Goal: Check status: Check status

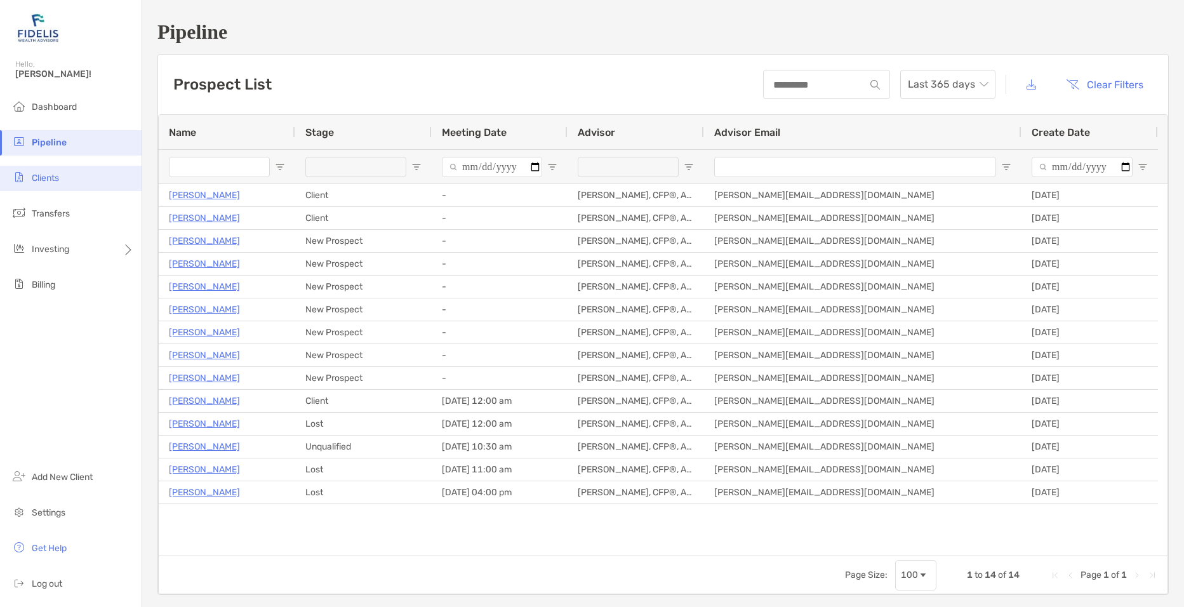
click at [55, 183] on span "Clients" at bounding box center [45, 178] width 27 height 11
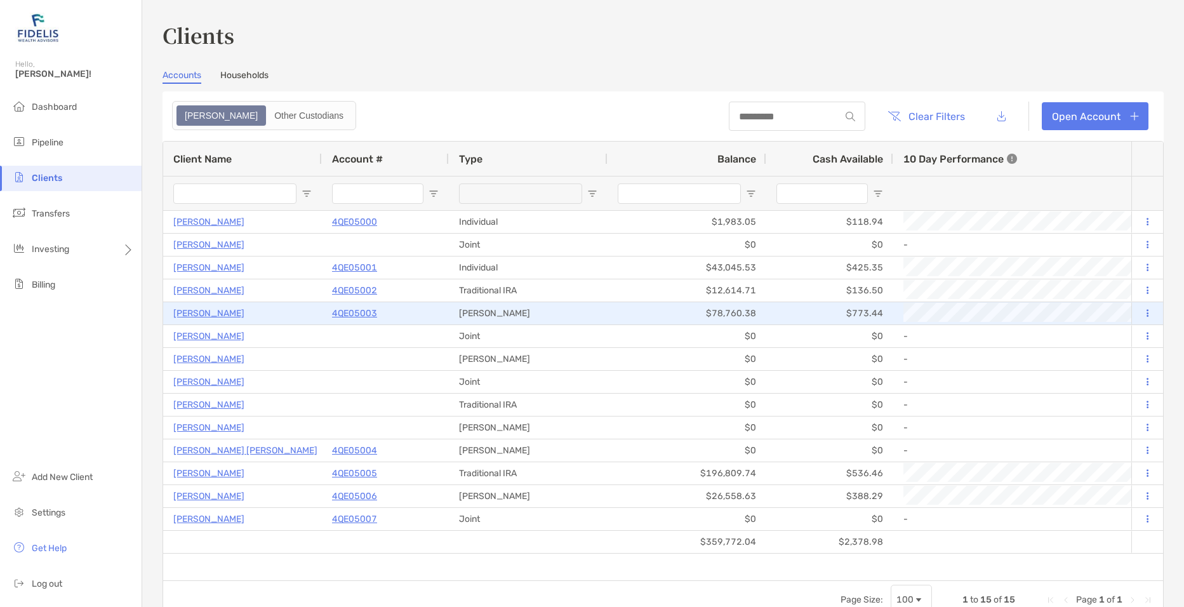
type input "*********"
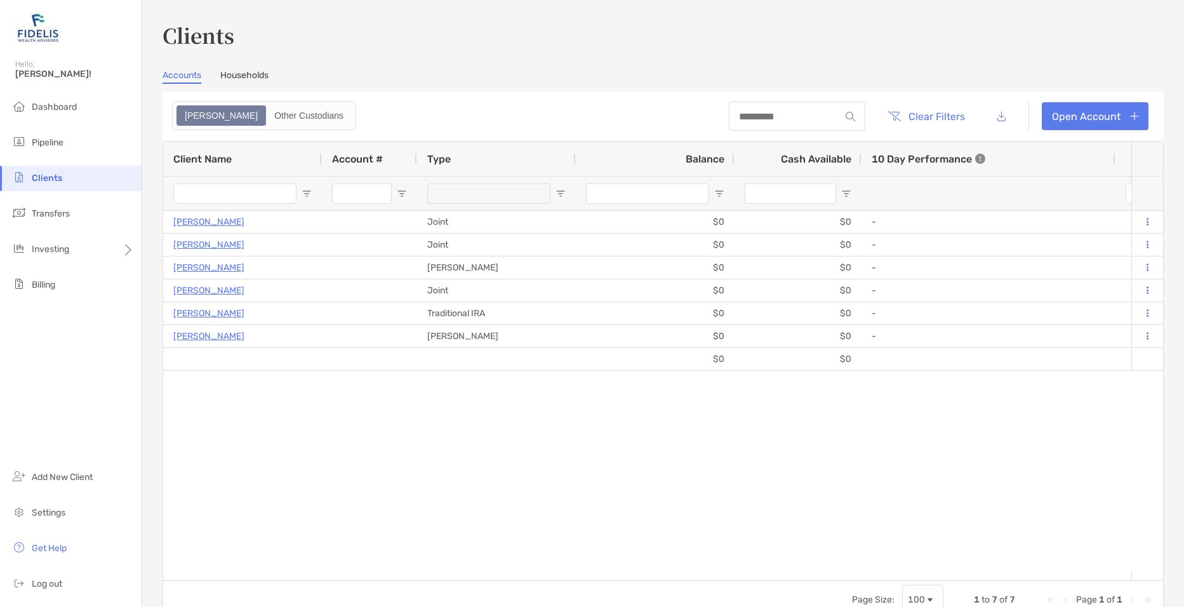
click at [245, 69] on div "Clients Accounts Households Zoe Other Custodians Clear Filters Open Account 1 t…" at bounding box center [662, 319] width 1001 height 598
click at [247, 76] on link "Households" at bounding box center [244, 77] width 48 height 14
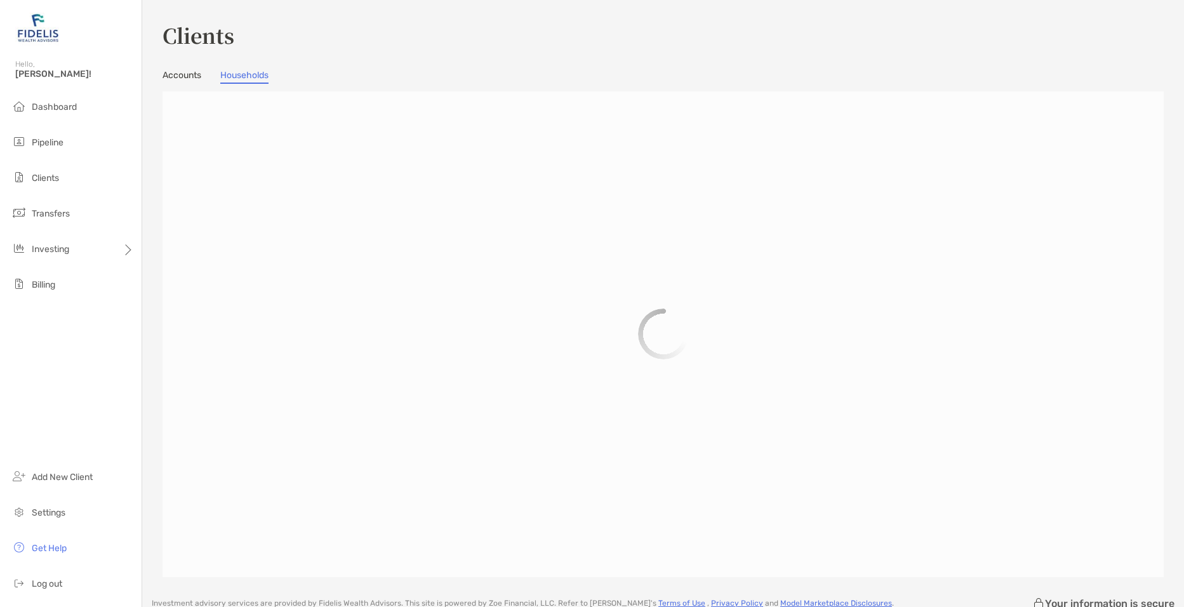
click at [186, 79] on link "Accounts" at bounding box center [181, 77] width 39 height 14
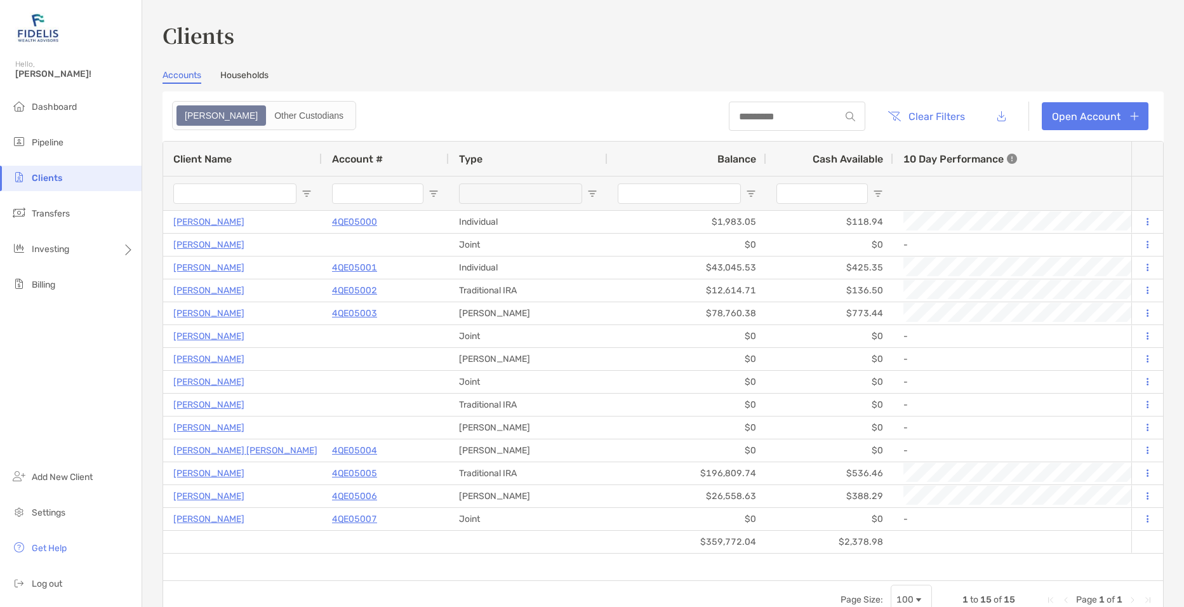
type input "*********"
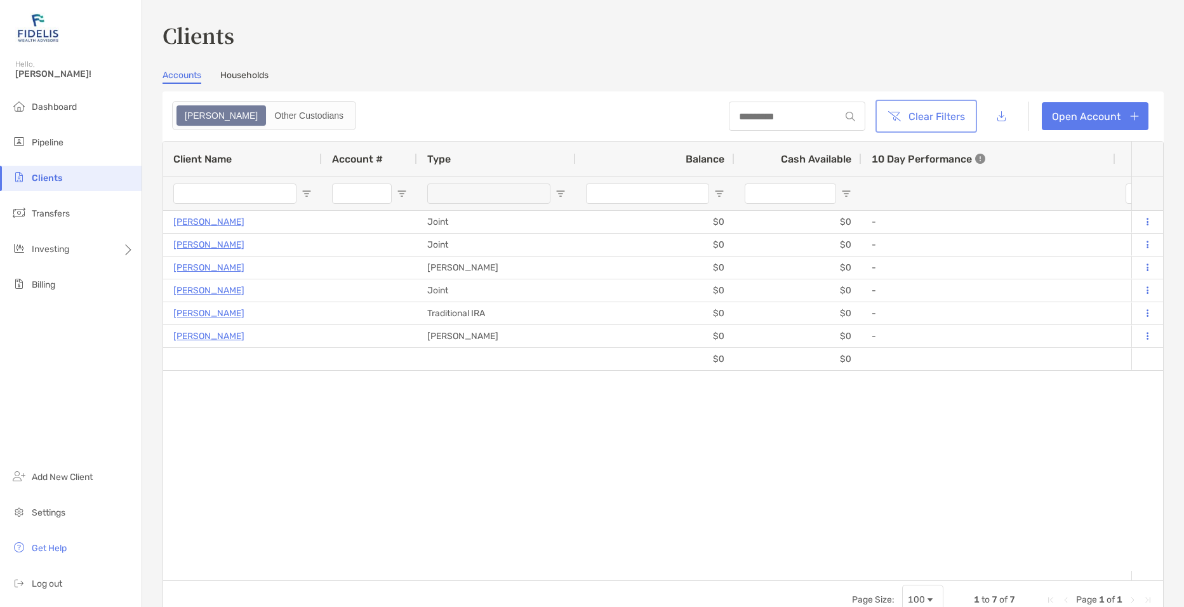
click at [929, 121] on button "Clear Filters" at bounding box center [926, 116] width 96 height 28
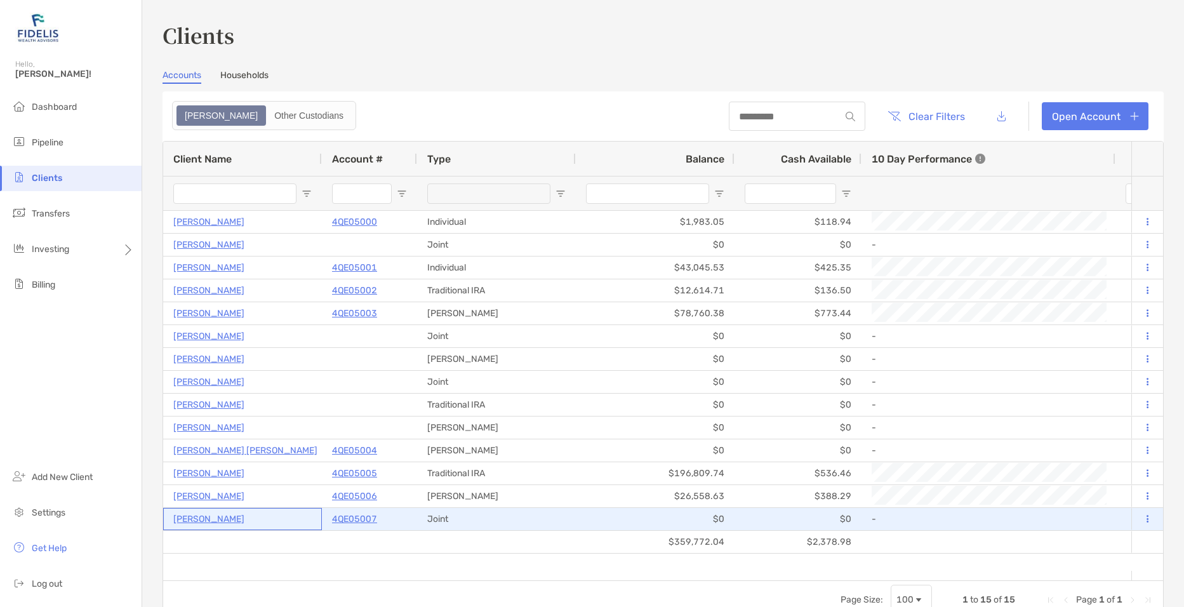
click at [204, 519] on p "[PERSON_NAME]" at bounding box center [208, 519] width 71 height 16
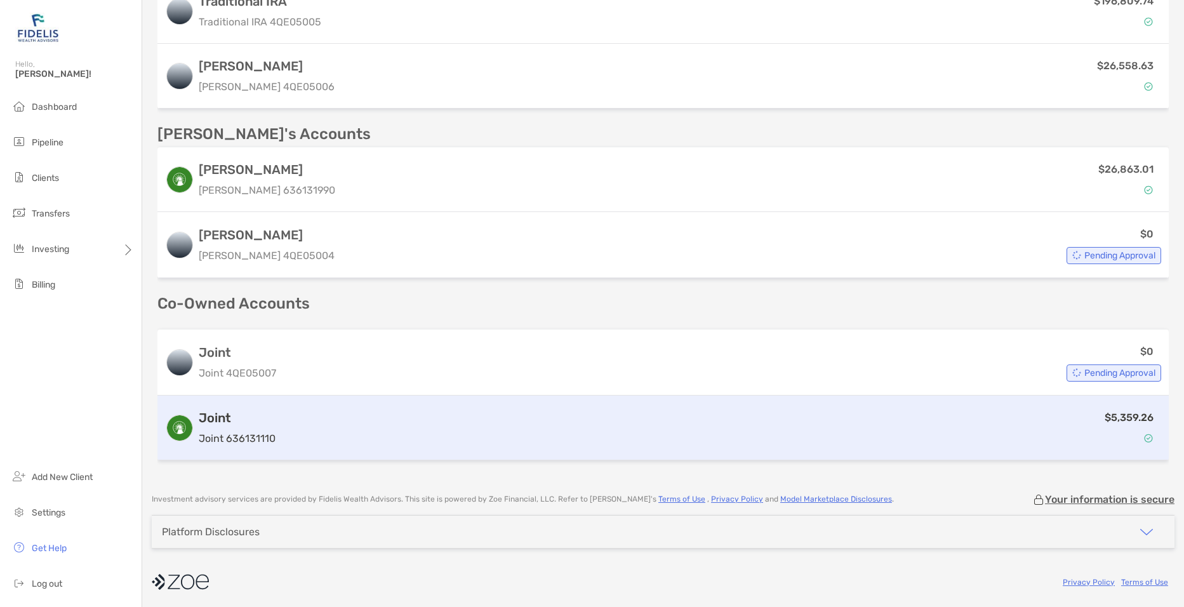
scroll to position [598, 0]
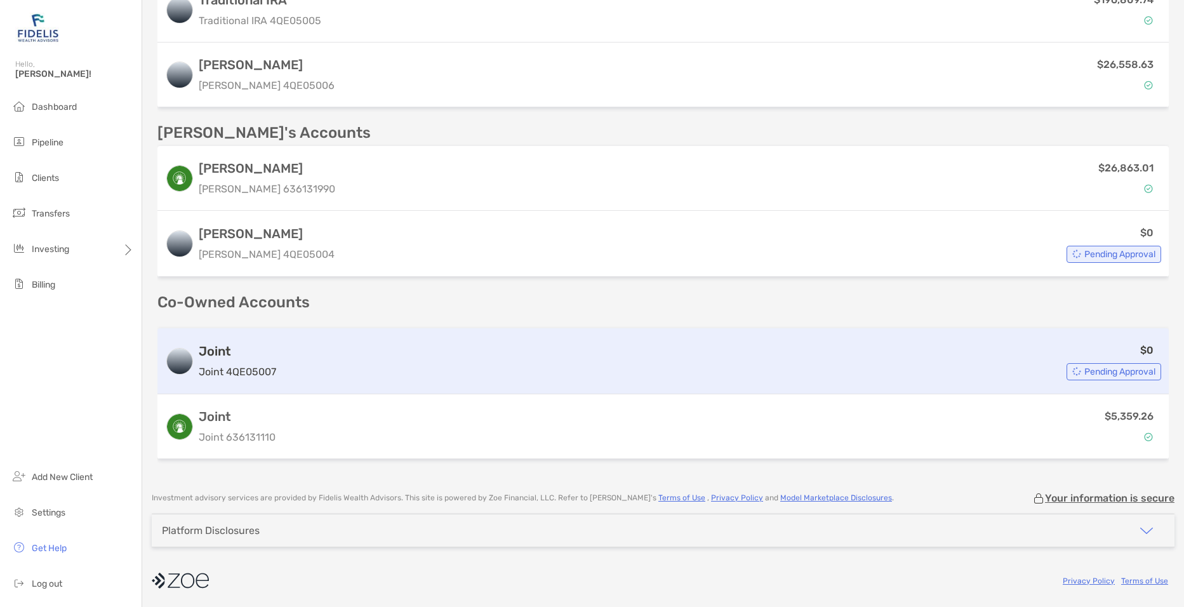
click at [1095, 369] on span "Pending Approval" at bounding box center [1119, 371] width 71 height 7
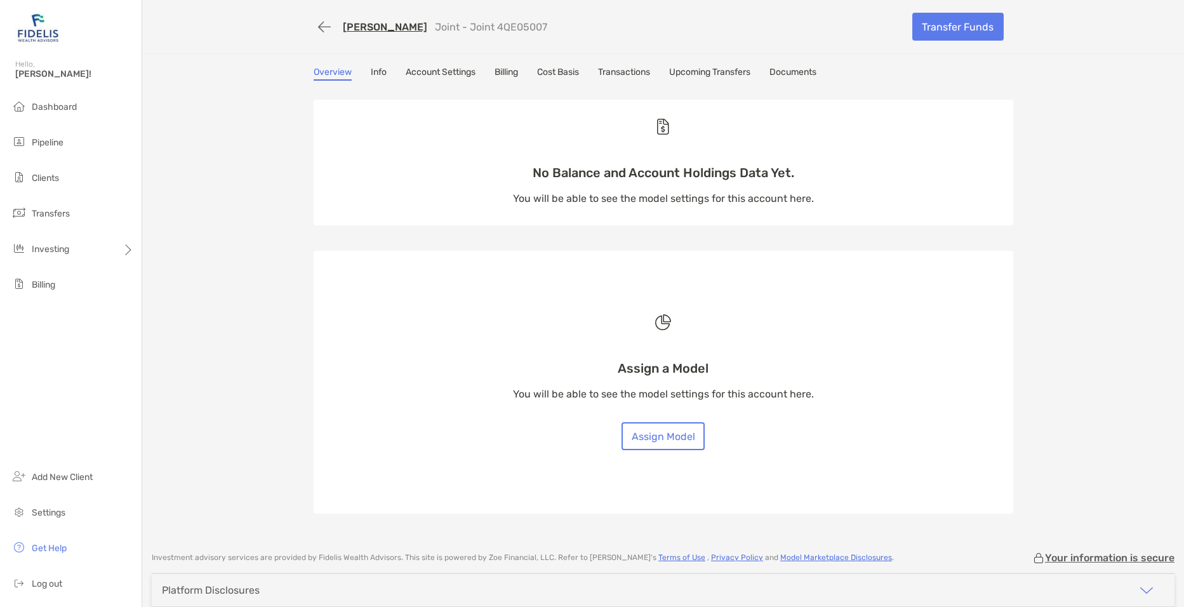
click at [379, 79] on link "Info" at bounding box center [379, 74] width 16 height 14
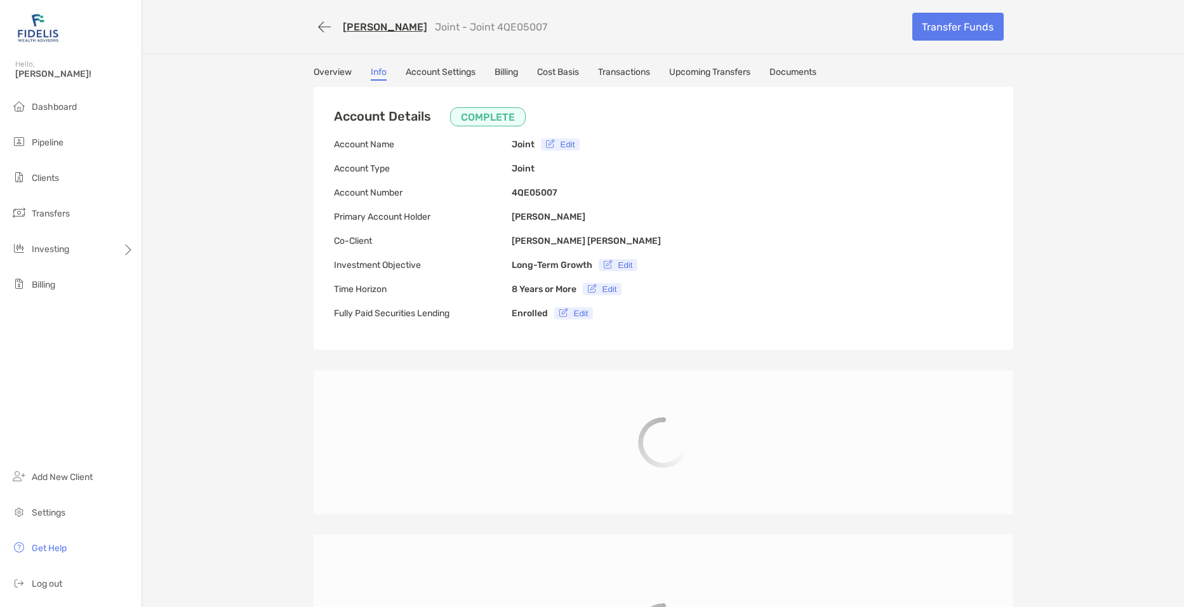
type input "**********"
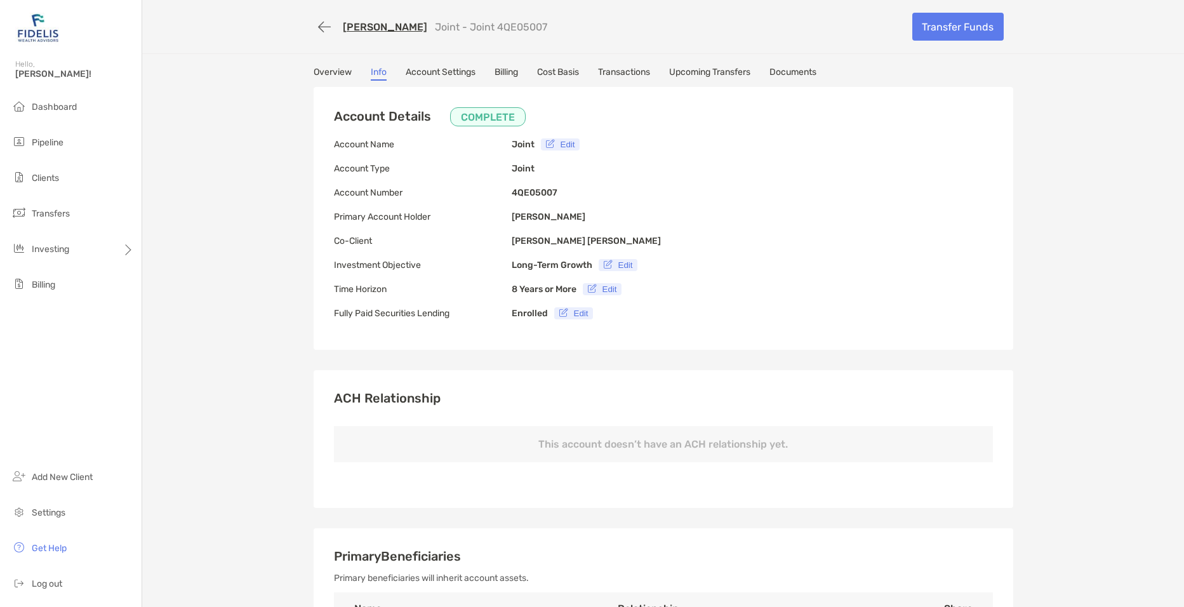
type input "**********"
click at [425, 74] on link "Account Settings" at bounding box center [441, 74] width 70 height 14
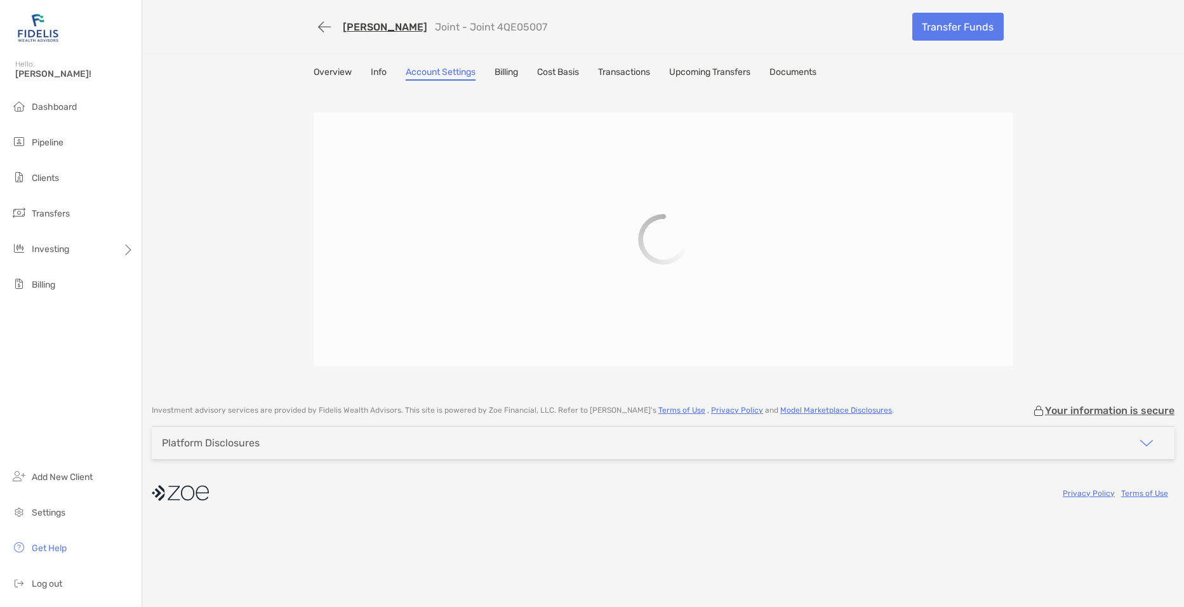
click at [514, 72] on link "Billing" at bounding box center [505, 74] width 23 height 14
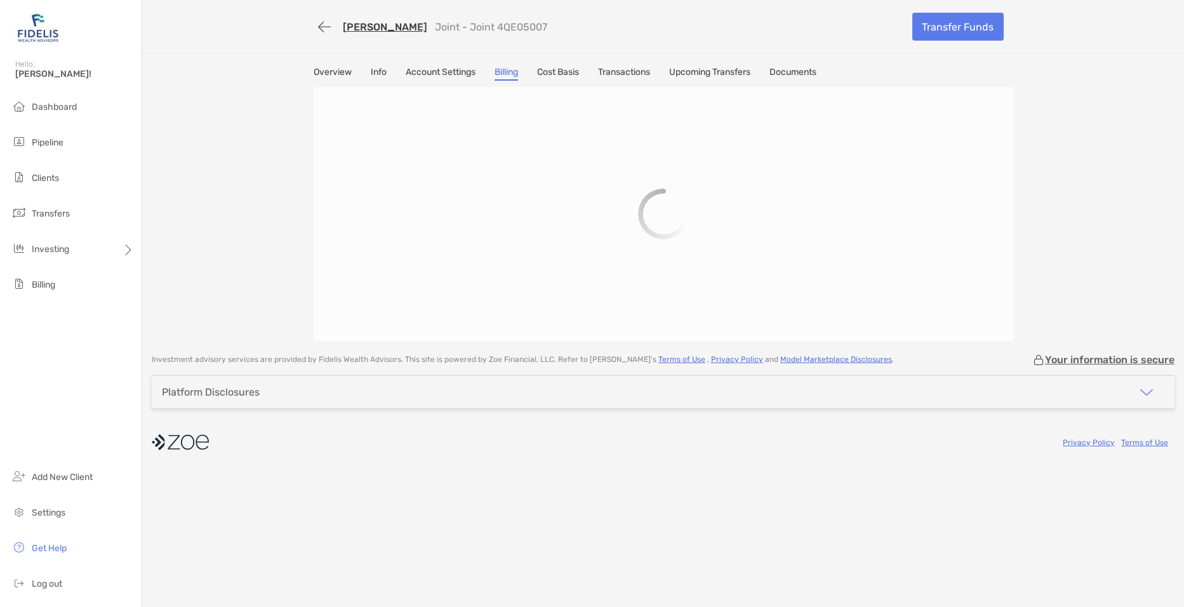
click at [633, 70] on link "Transactions" at bounding box center [624, 74] width 52 height 14
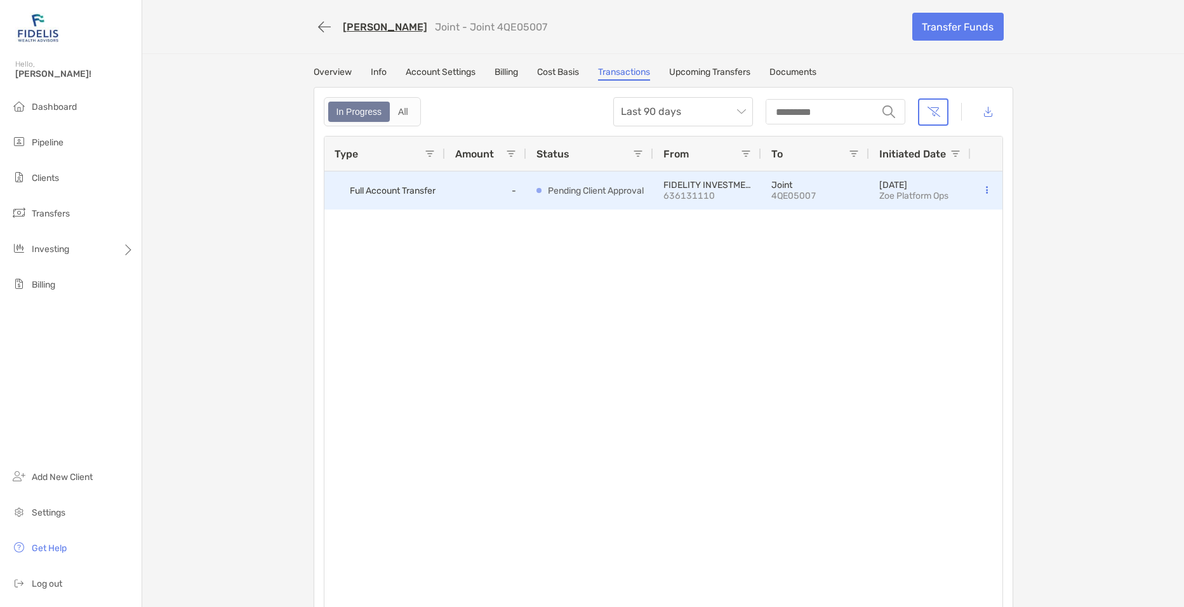
click at [548, 193] on p "Pending Client Approval" at bounding box center [596, 191] width 96 height 16
click at [986, 191] on icon at bounding box center [987, 190] width 2 height 8
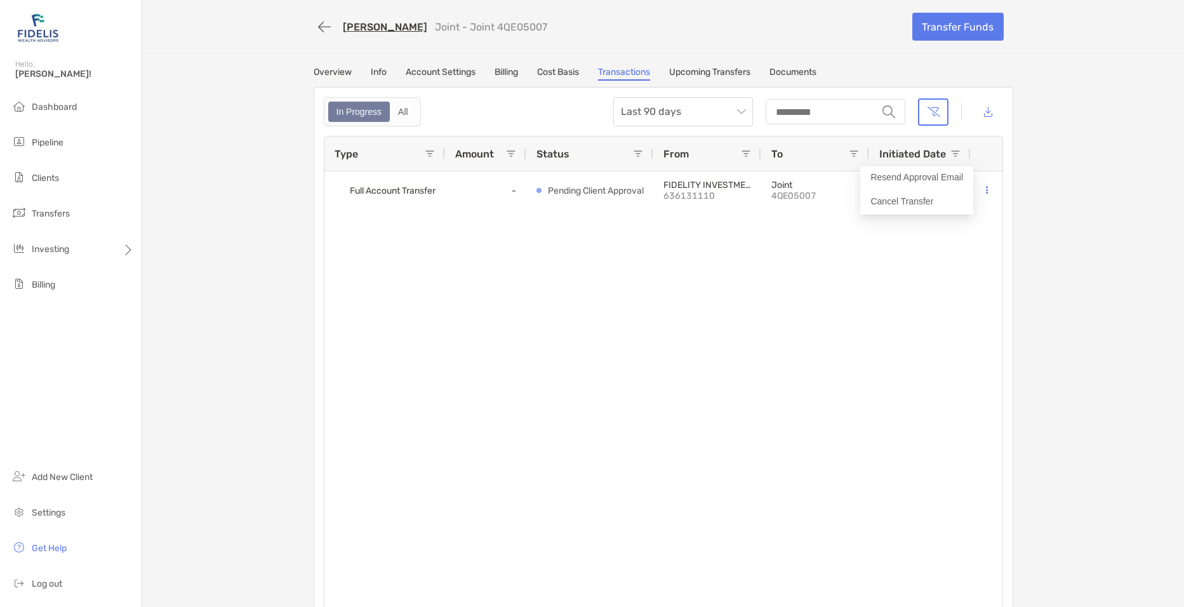
click at [869, 326] on div "Full Account Transfer - Pending Client Approval FIDELITY INVESTMENTS 636131110 …" at bounding box center [663, 393] width 678 height 444
click at [76, 175] on li "Clients" at bounding box center [71, 178] width 142 height 25
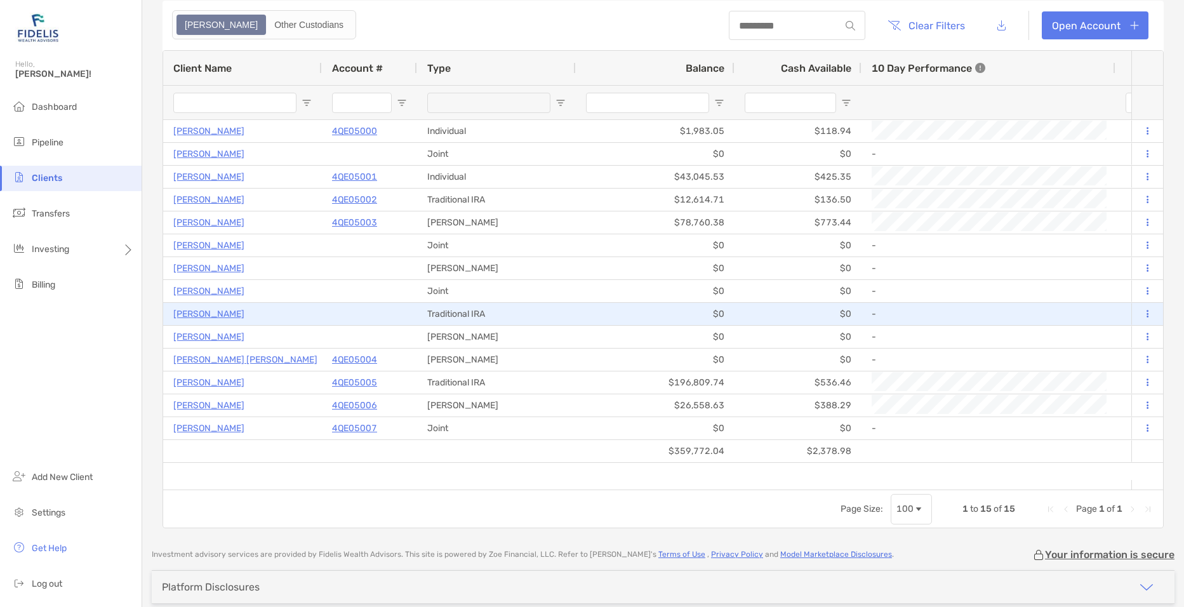
scroll to position [127, 0]
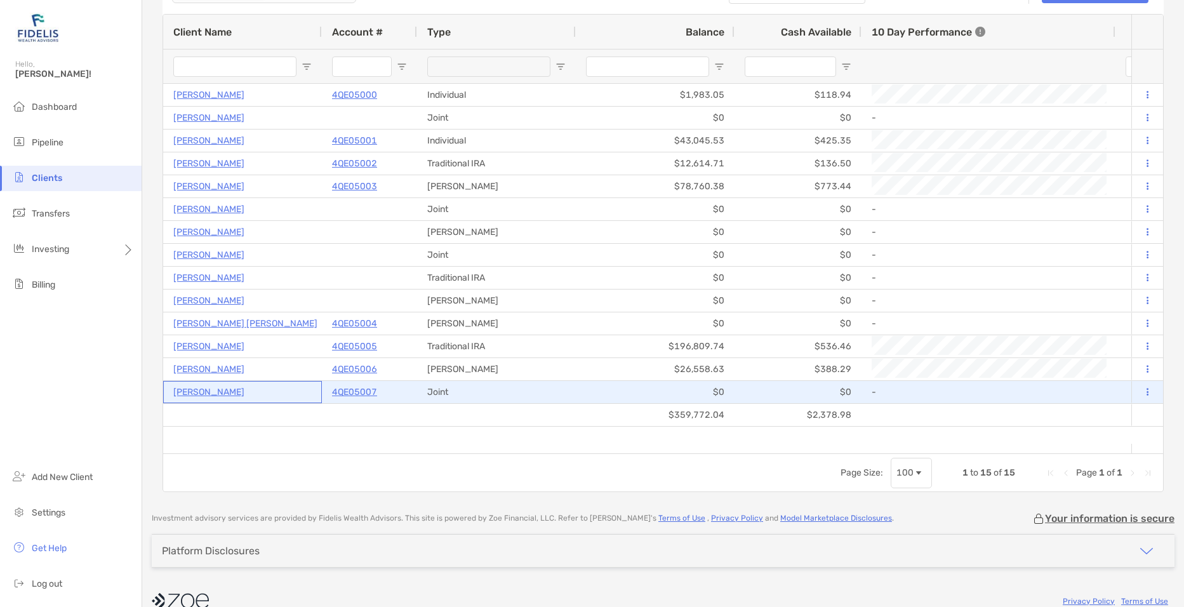
click at [234, 391] on p "[PERSON_NAME]" at bounding box center [208, 392] width 71 height 16
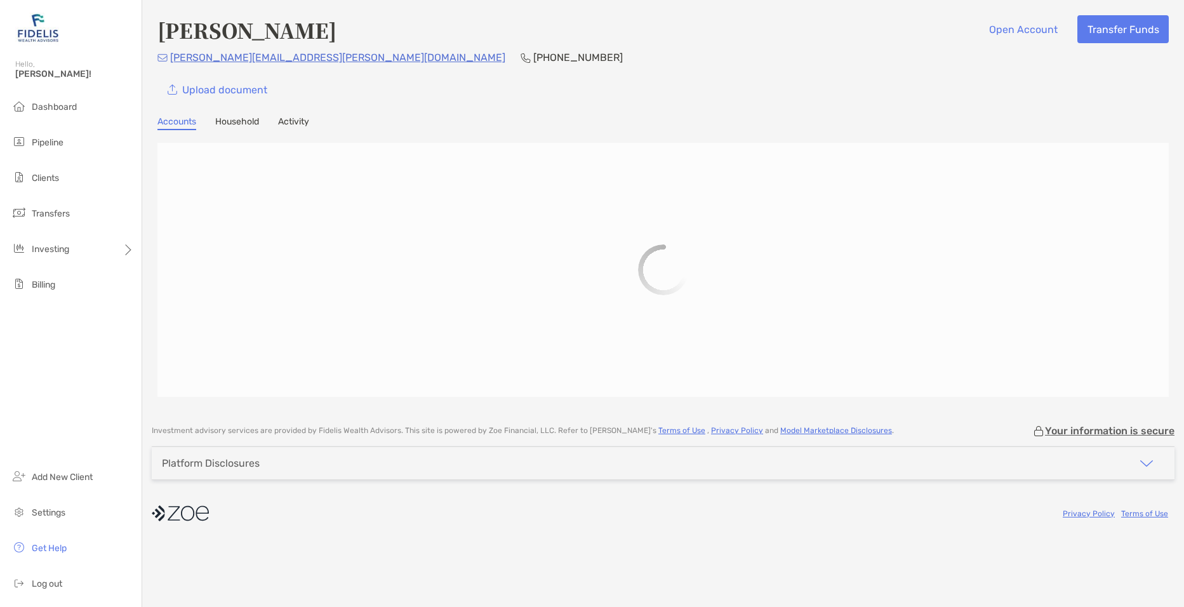
click at [291, 124] on link "Activity" at bounding box center [293, 123] width 31 height 14
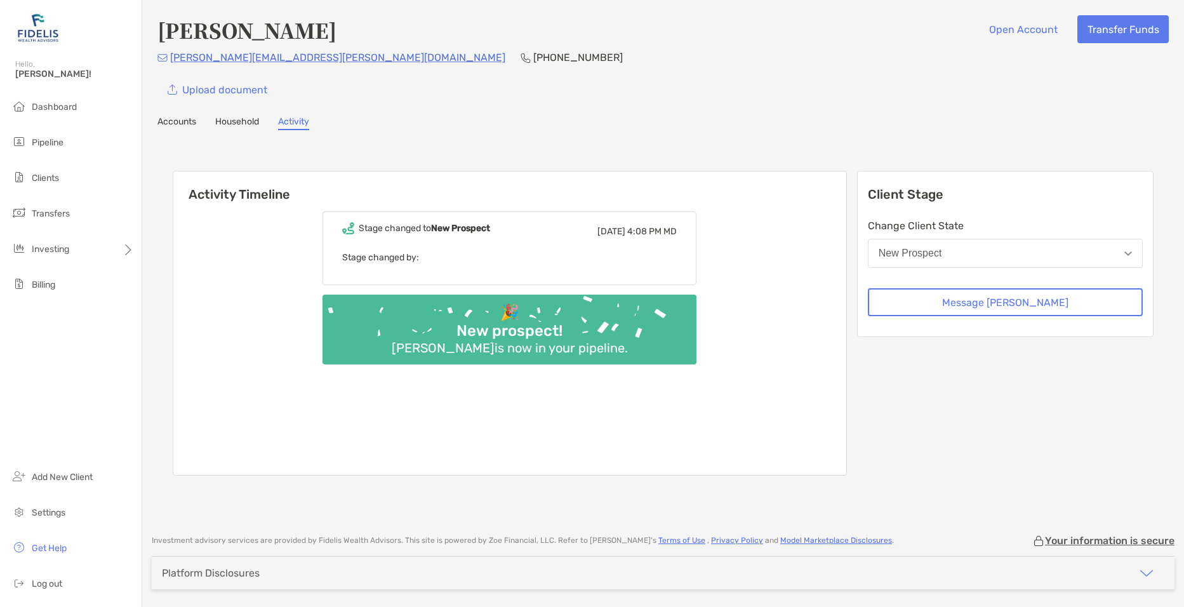
click at [939, 254] on div "New Prospect" at bounding box center [909, 252] width 63 height 11
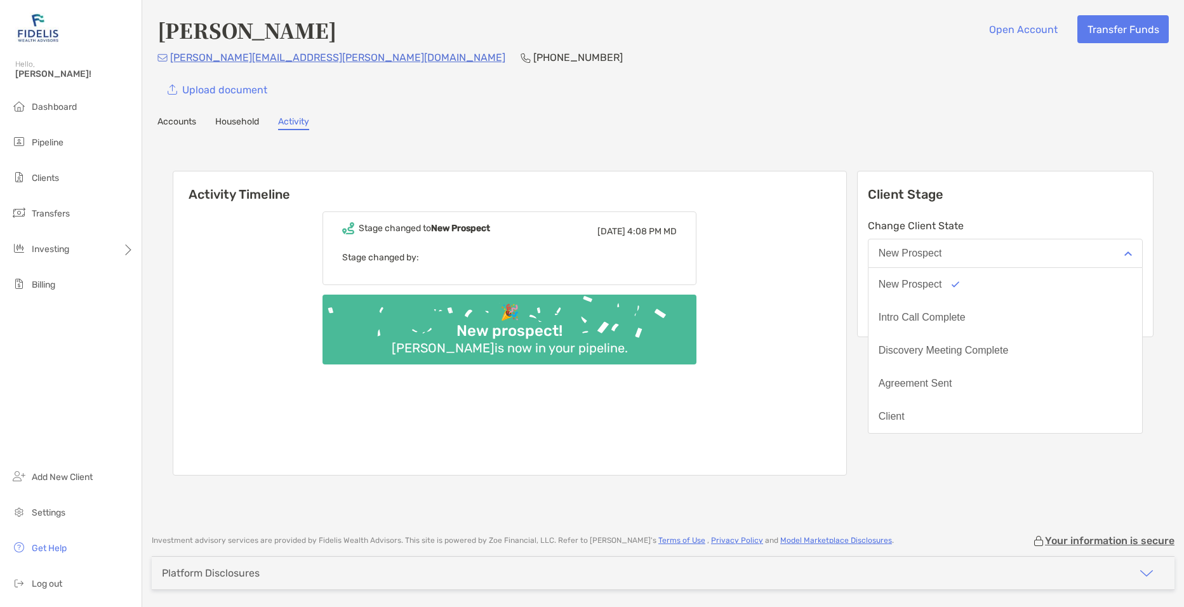
click at [937, 253] on div "New Prospect" at bounding box center [909, 252] width 63 height 11
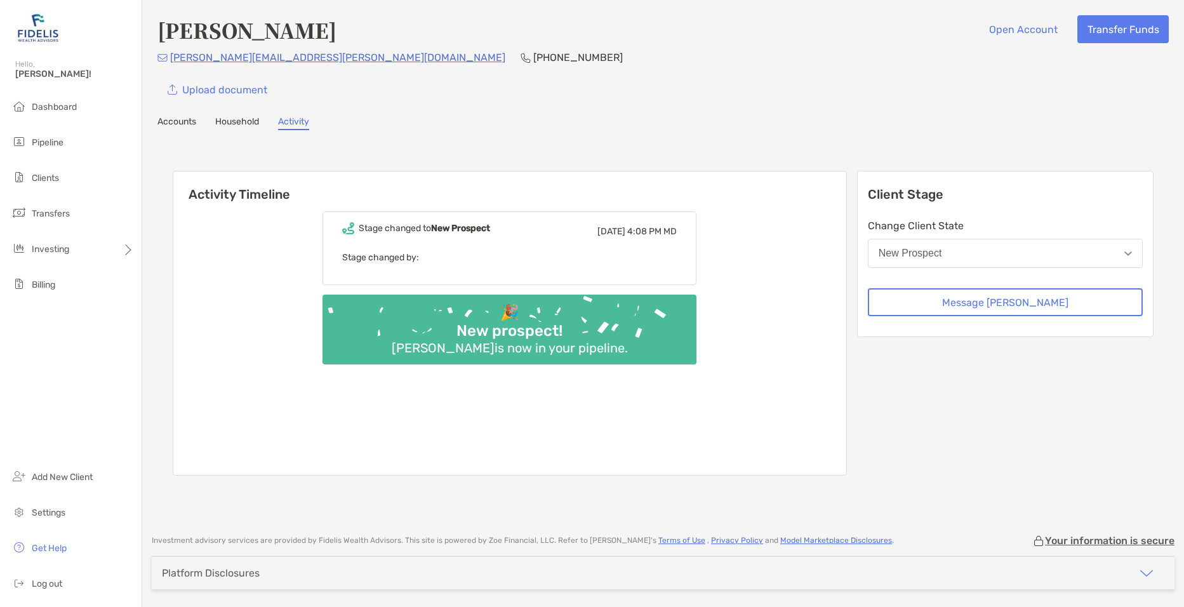
click at [244, 119] on link "Household" at bounding box center [237, 123] width 44 height 14
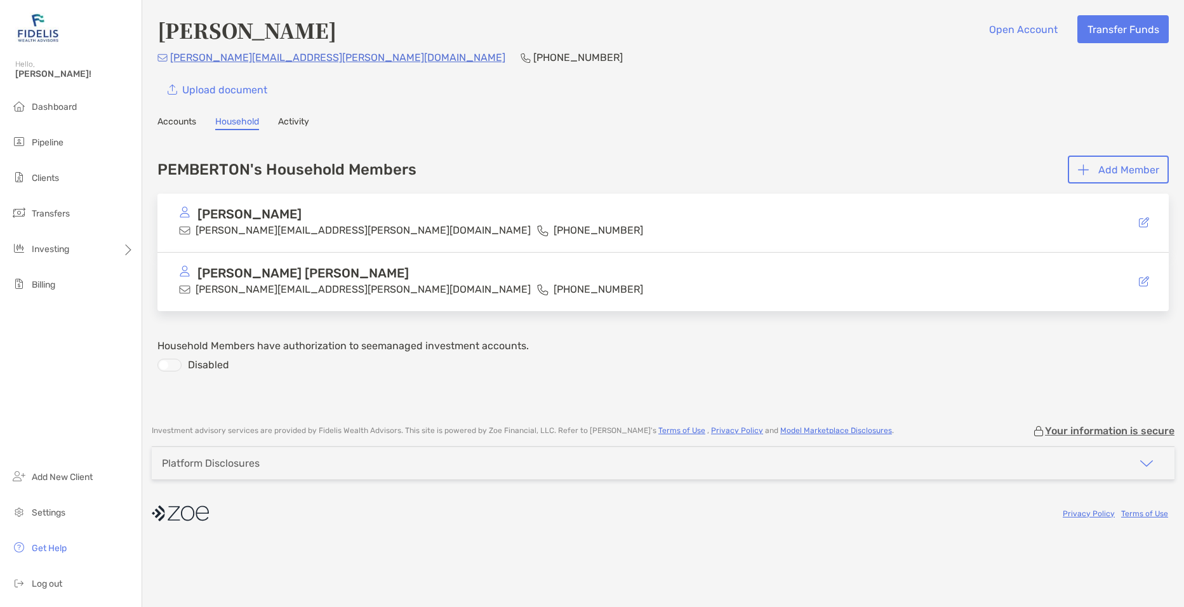
click at [183, 122] on link "Accounts" at bounding box center [176, 123] width 39 height 14
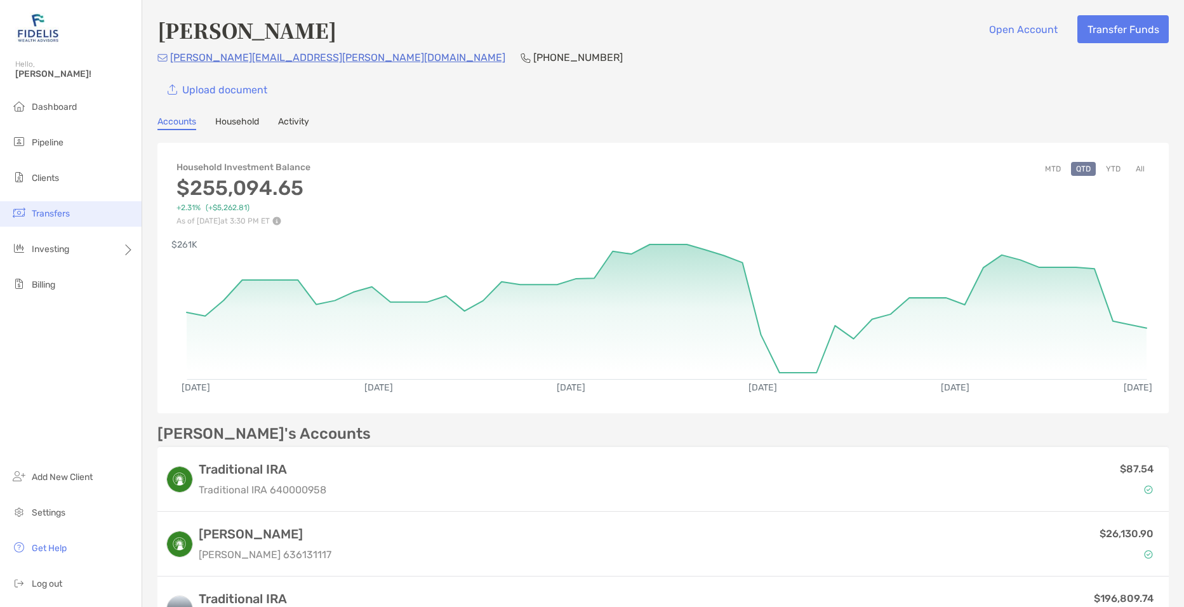
click at [51, 219] on li "Transfers" at bounding box center [71, 213] width 142 height 25
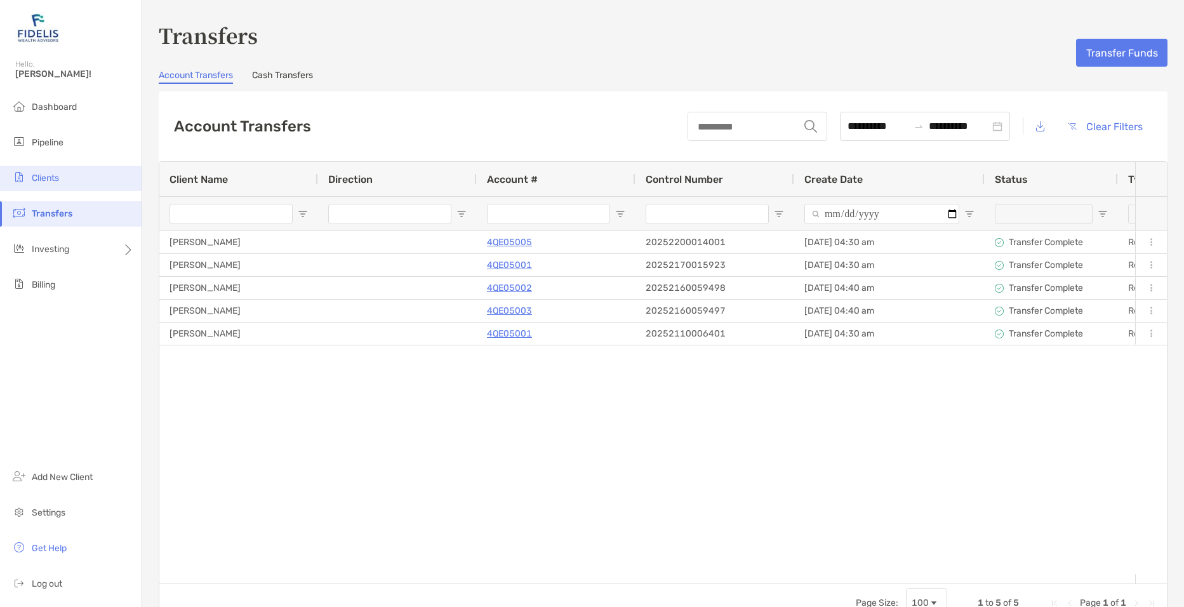
click at [30, 176] on li "Clients" at bounding box center [71, 178] width 142 height 25
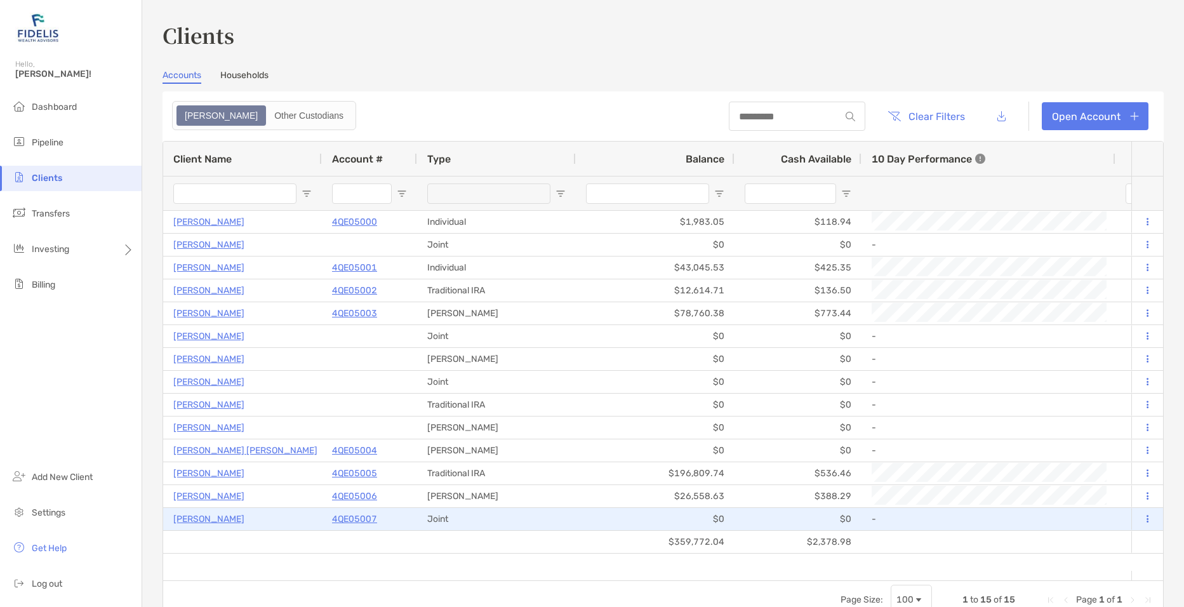
click at [224, 522] on p "[PERSON_NAME]" at bounding box center [208, 519] width 71 height 16
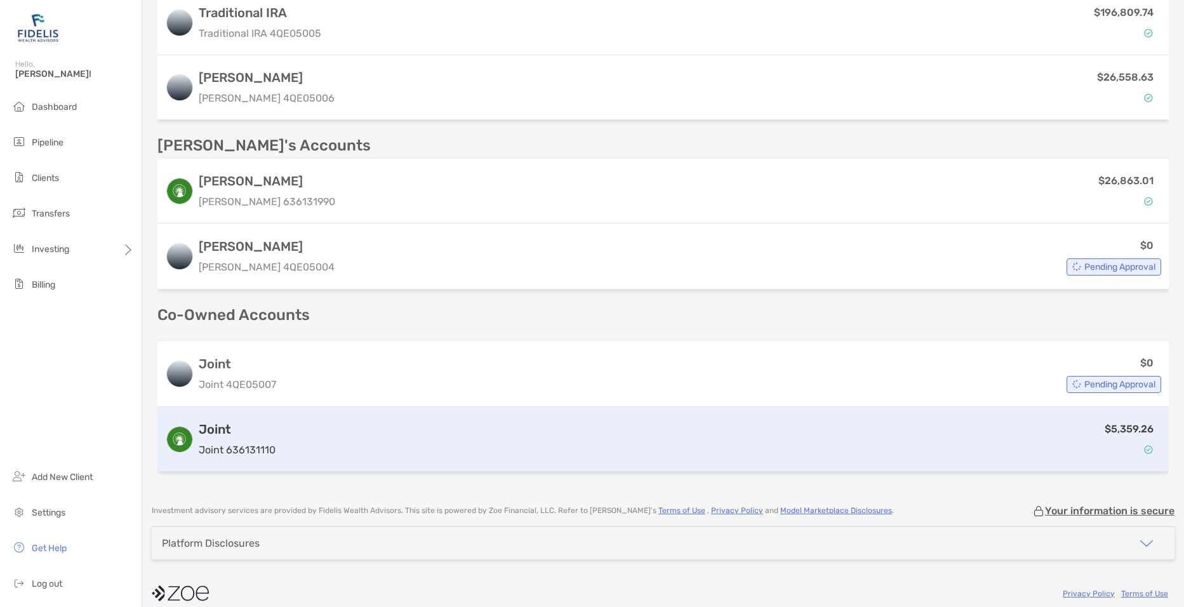
scroll to position [598, 0]
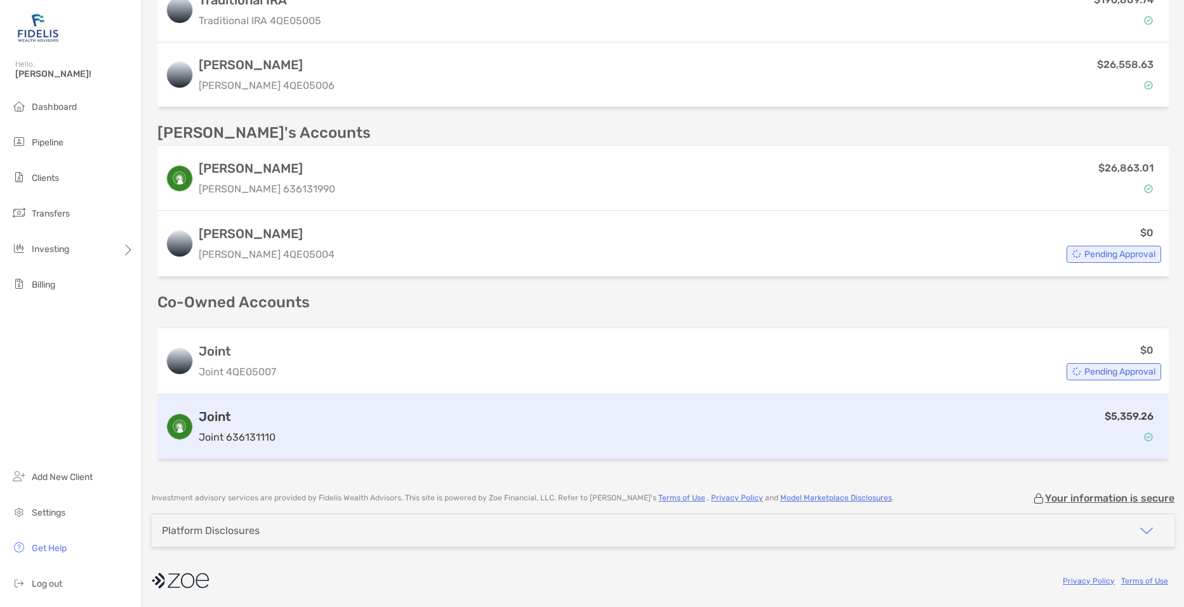
click at [208, 415] on h3 "Joint" at bounding box center [237, 416] width 77 height 15
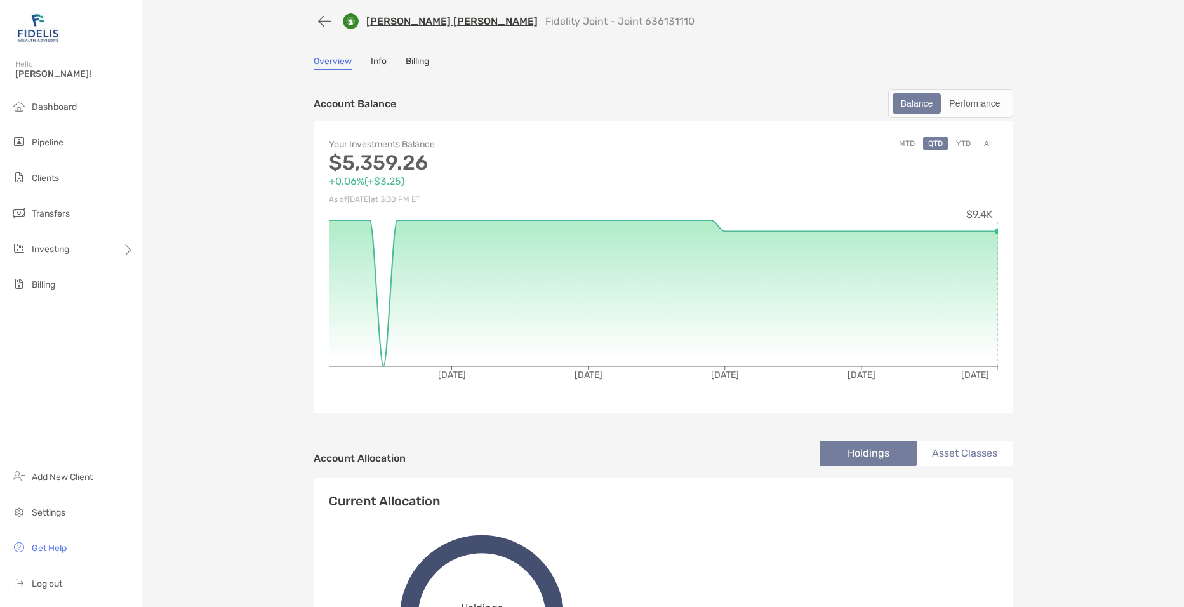
click at [374, 63] on link "Info" at bounding box center [379, 63] width 16 height 14
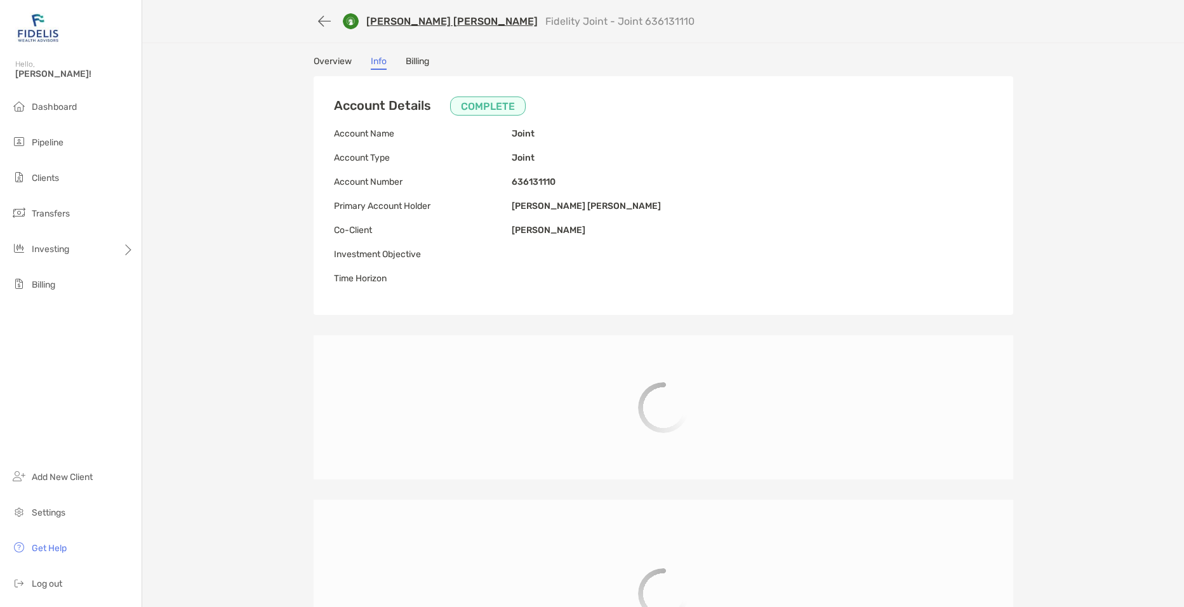
type input "**********"
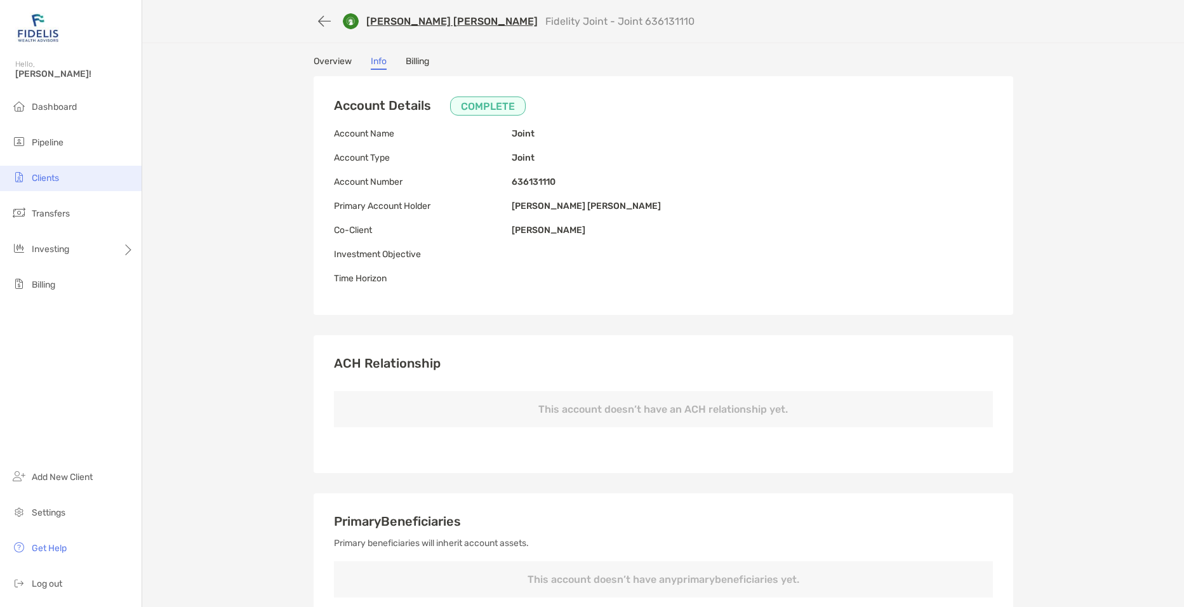
click at [51, 178] on span "Clients" at bounding box center [45, 178] width 27 height 11
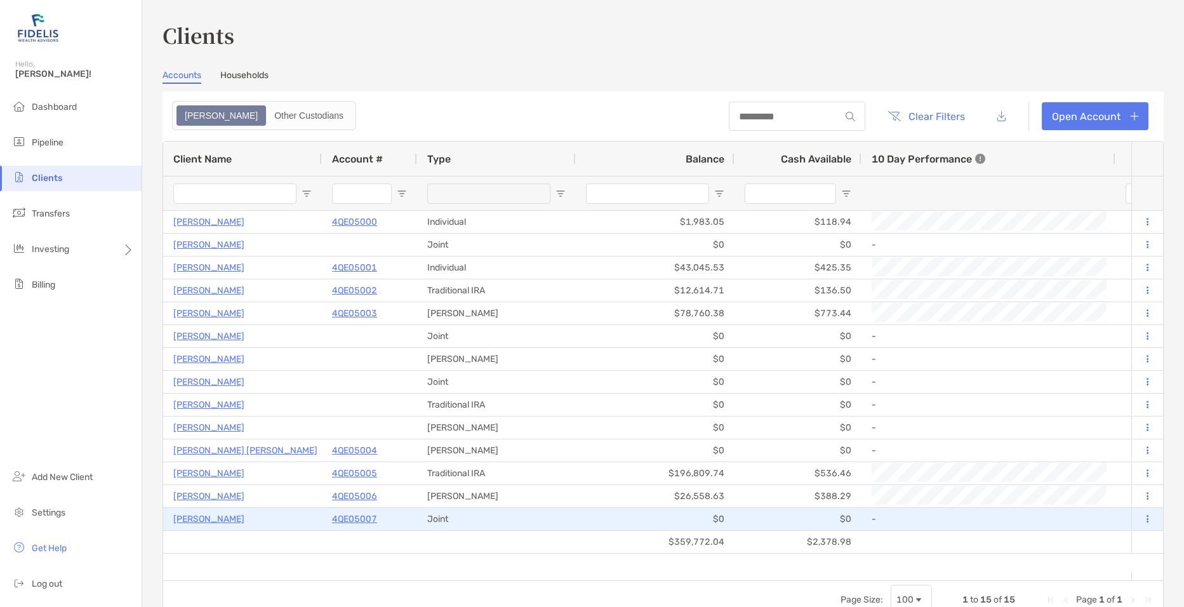
click at [355, 519] on p "4QE05007" at bounding box center [354, 519] width 45 height 16
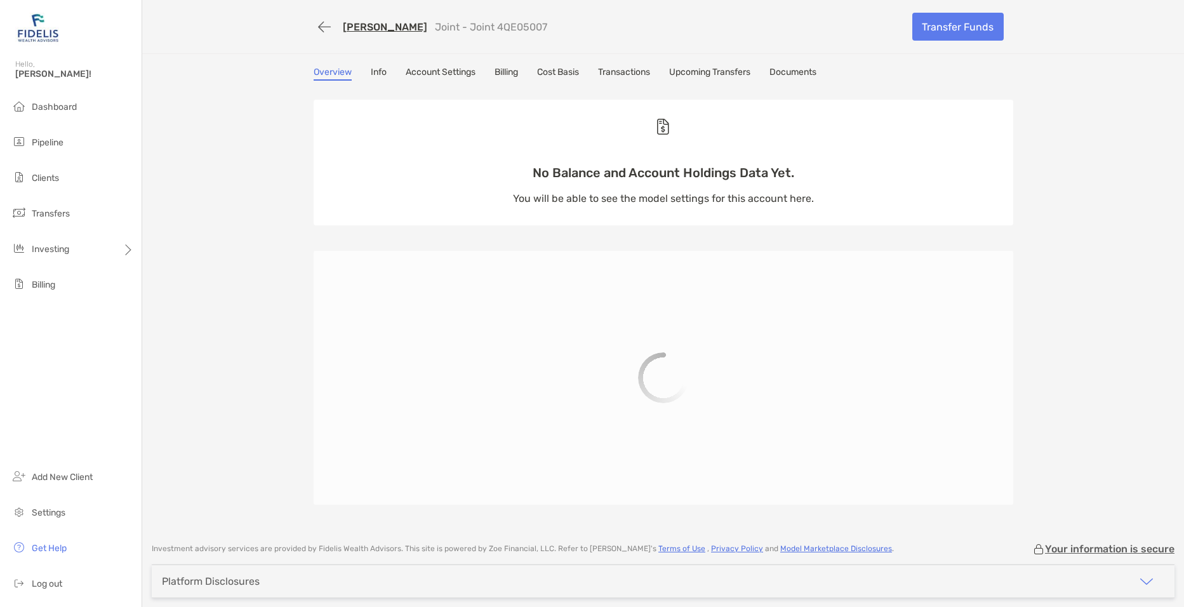
click at [627, 76] on link "Transactions" at bounding box center [624, 74] width 52 height 14
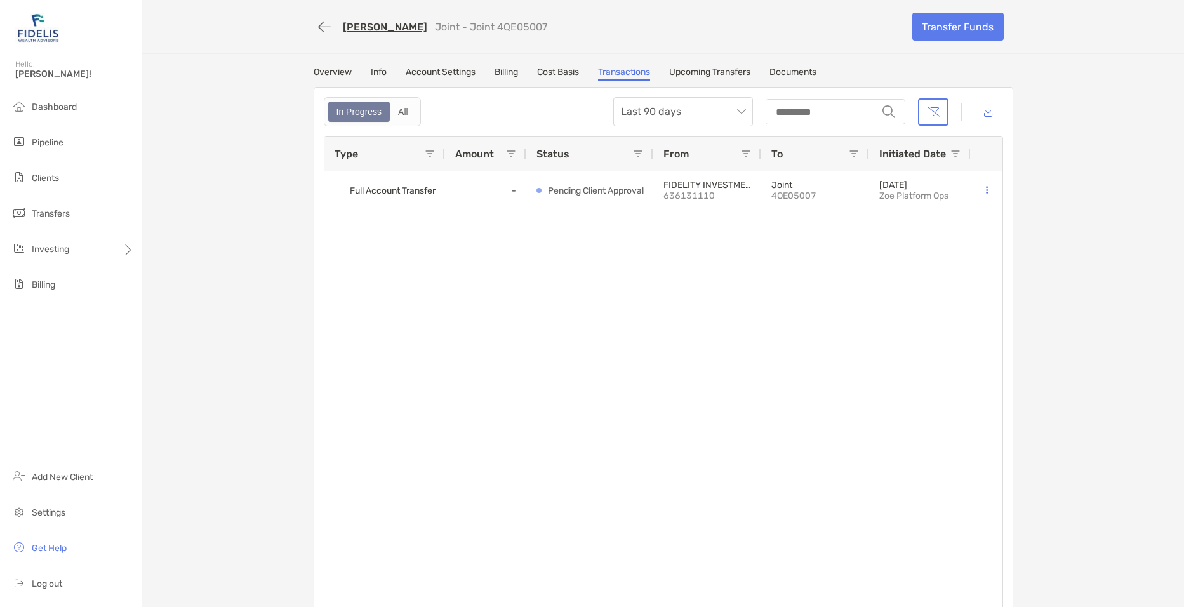
click at [689, 69] on link "Upcoming Transfers" at bounding box center [709, 74] width 81 height 14
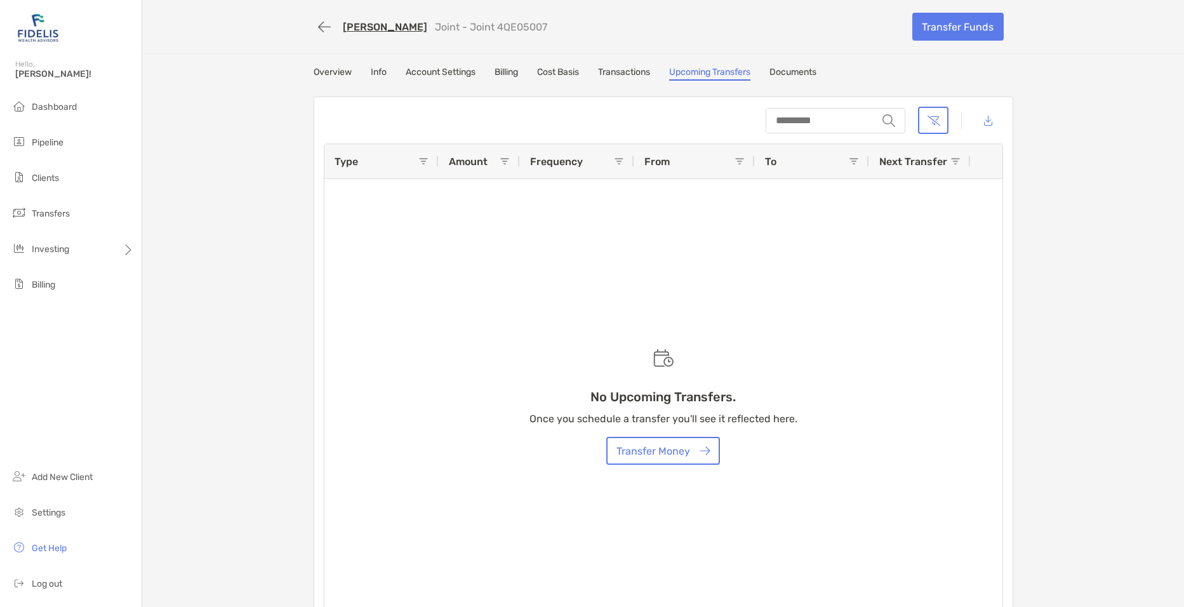
click at [644, 76] on link "Transactions" at bounding box center [624, 74] width 52 height 14
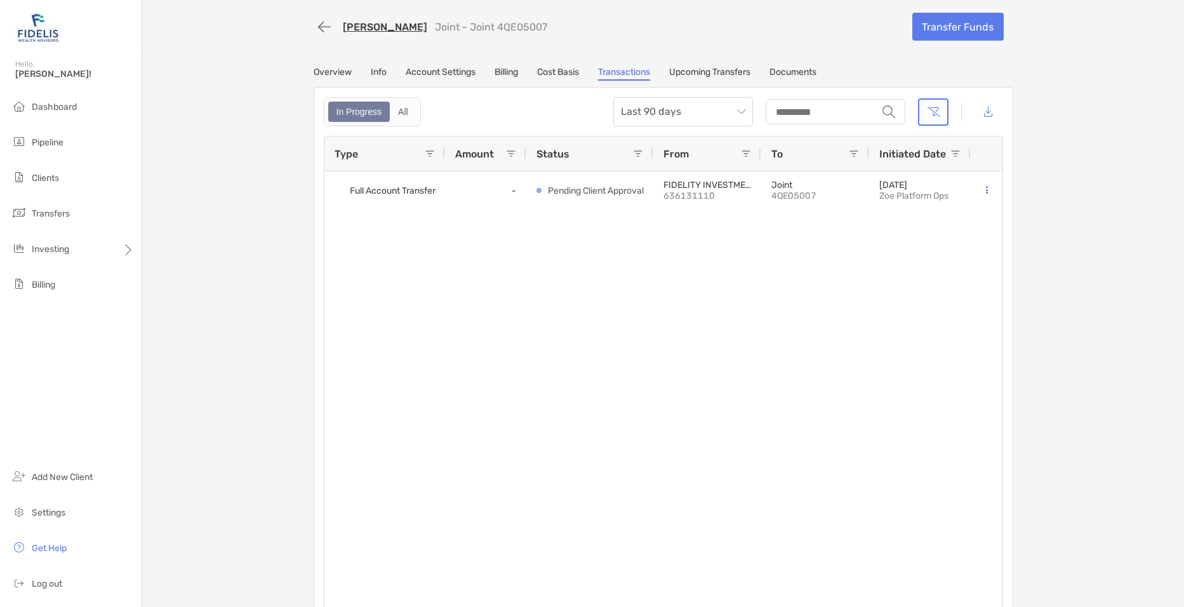
click at [557, 74] on link "Cost Basis" at bounding box center [558, 74] width 42 height 14
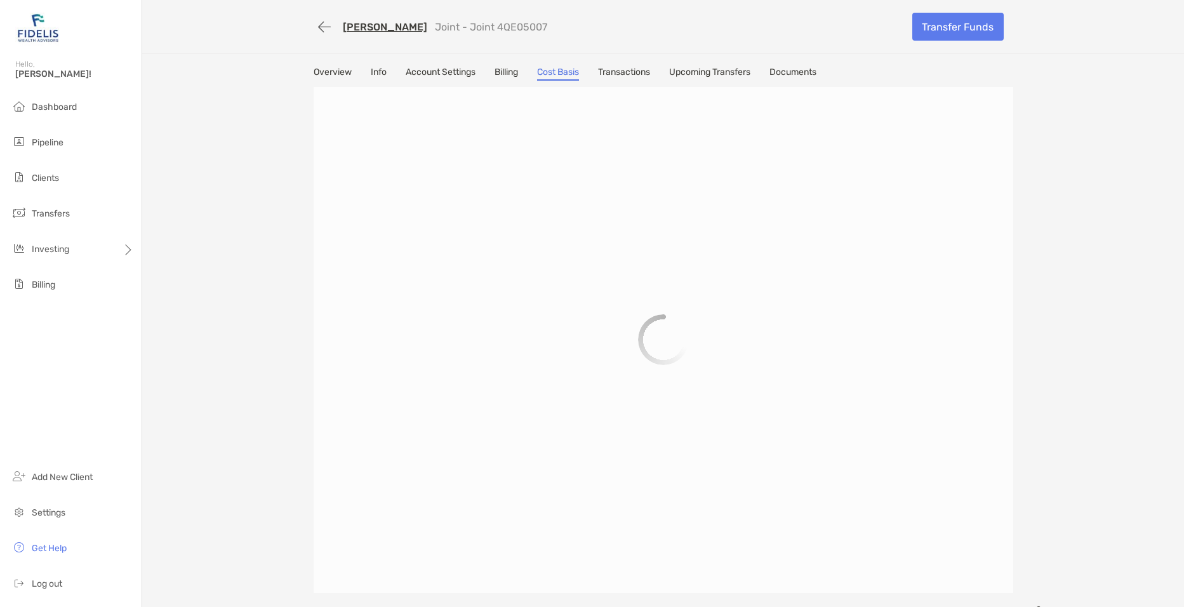
click at [505, 76] on link "Billing" at bounding box center [505, 74] width 23 height 14
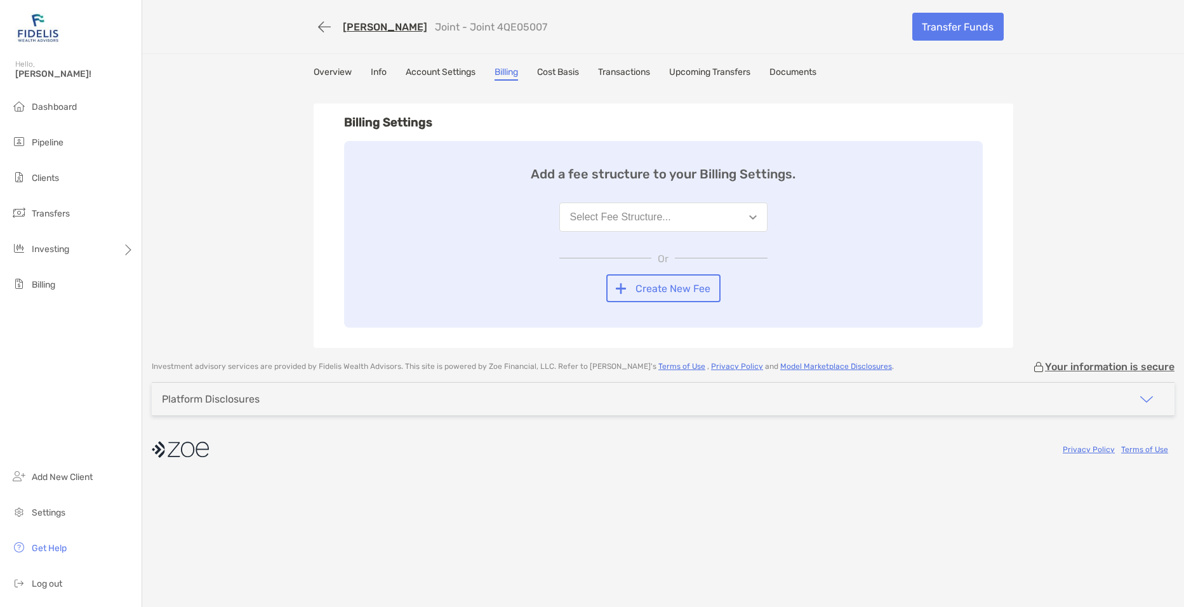
click at [450, 75] on link "Account Settings" at bounding box center [441, 74] width 70 height 14
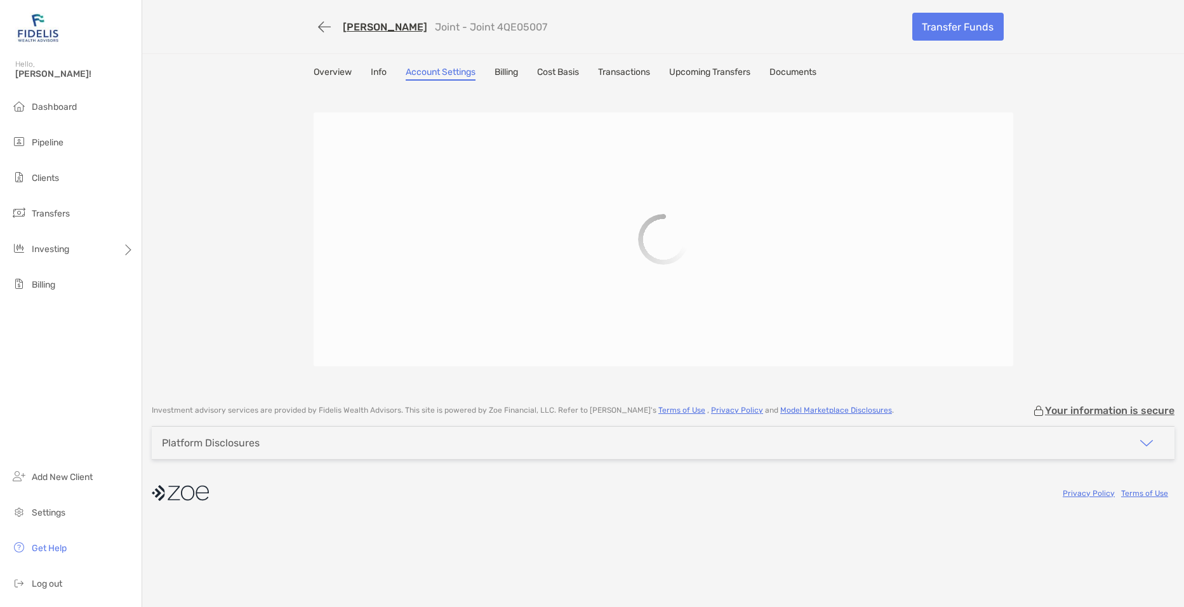
click at [624, 74] on link "Transactions" at bounding box center [624, 74] width 52 height 14
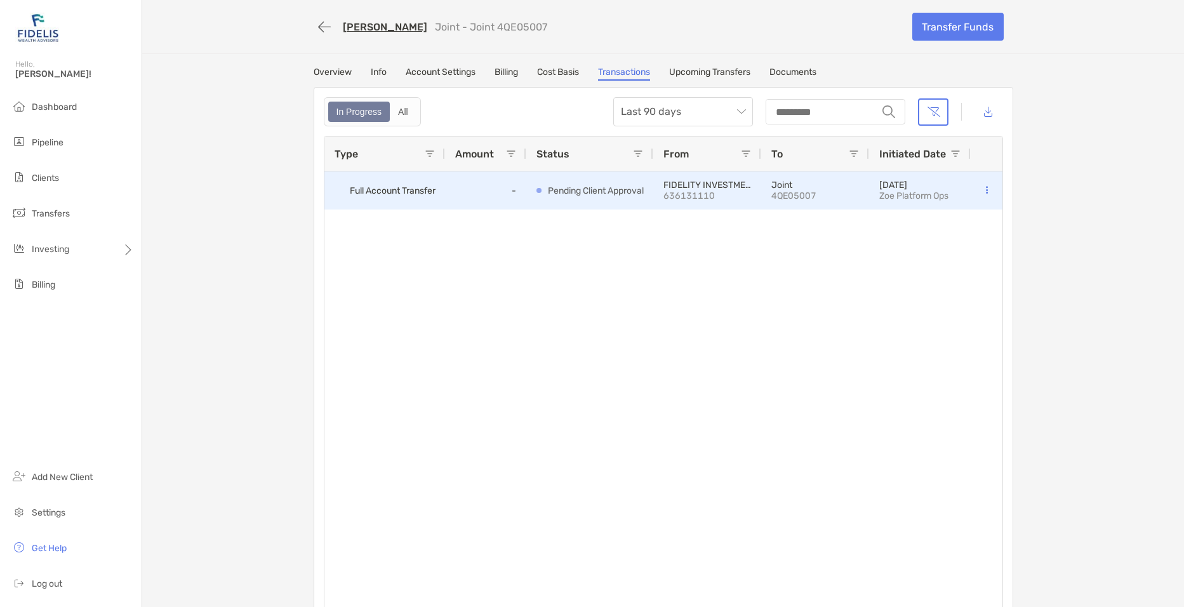
click at [980, 191] on button at bounding box center [986, 190] width 13 height 13
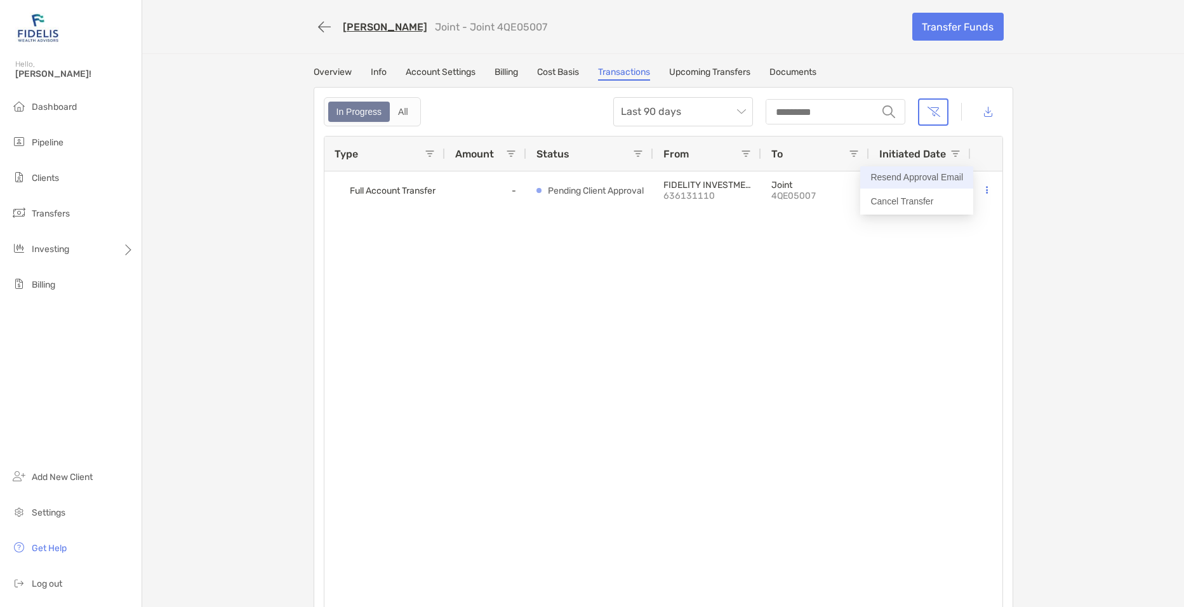
click at [933, 183] on button "Resend Approval Email" at bounding box center [916, 177] width 113 height 22
click at [41, 178] on span "Clients" at bounding box center [45, 178] width 27 height 11
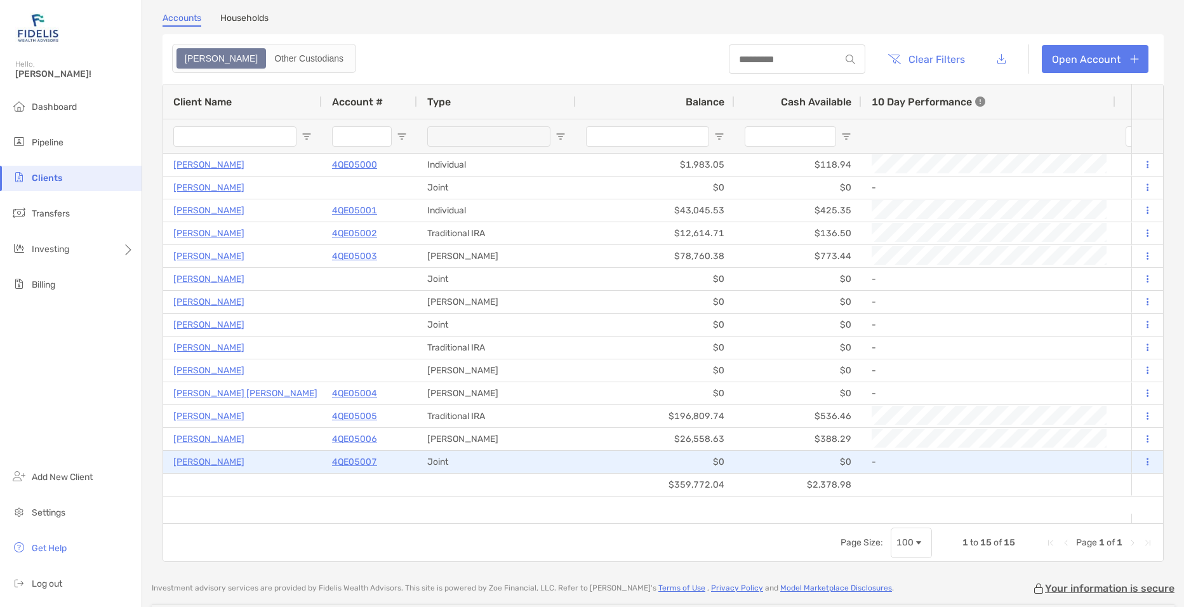
scroll to position [127, 0]
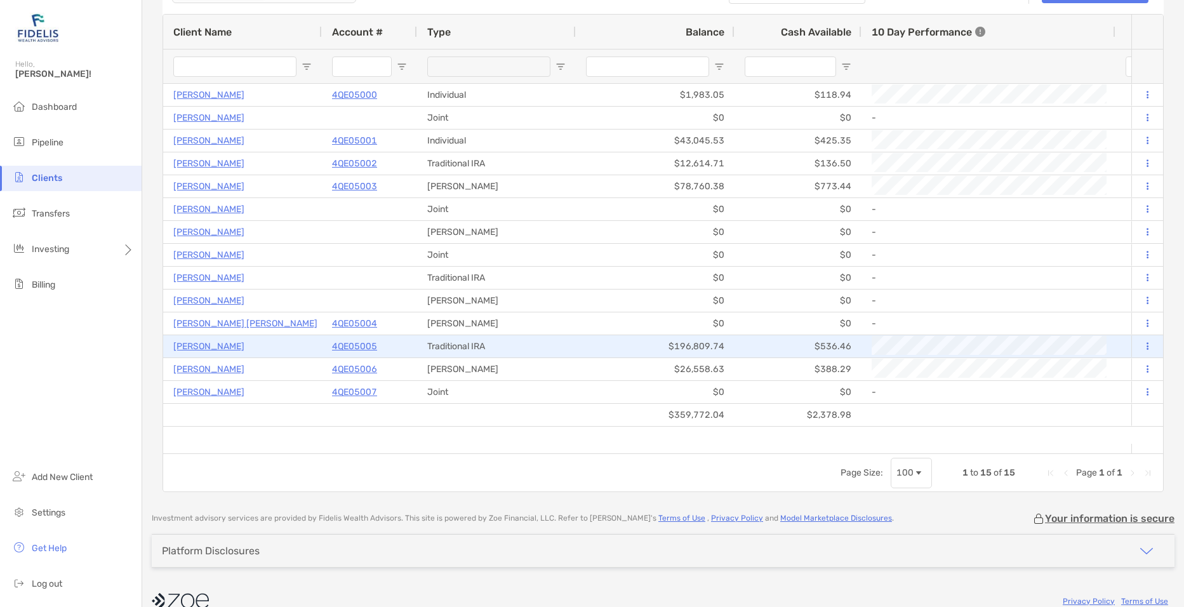
click at [238, 343] on p "[PERSON_NAME]" at bounding box center [208, 346] width 71 height 16
click at [360, 343] on p "4QE05005" at bounding box center [354, 346] width 45 height 16
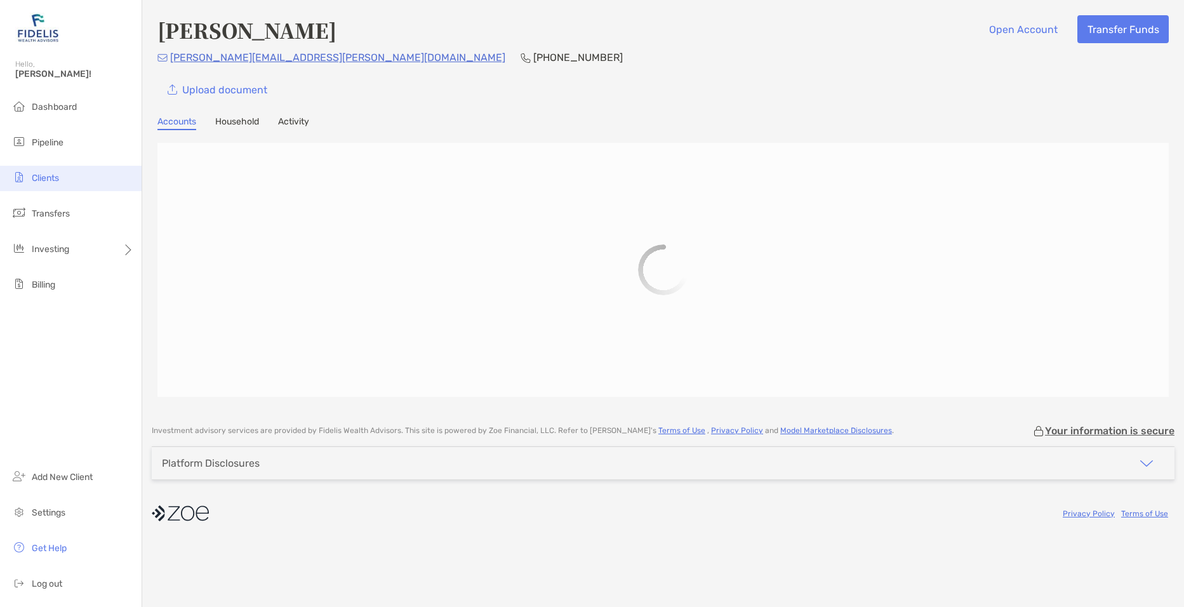
click at [51, 183] on li "Clients" at bounding box center [71, 178] width 142 height 25
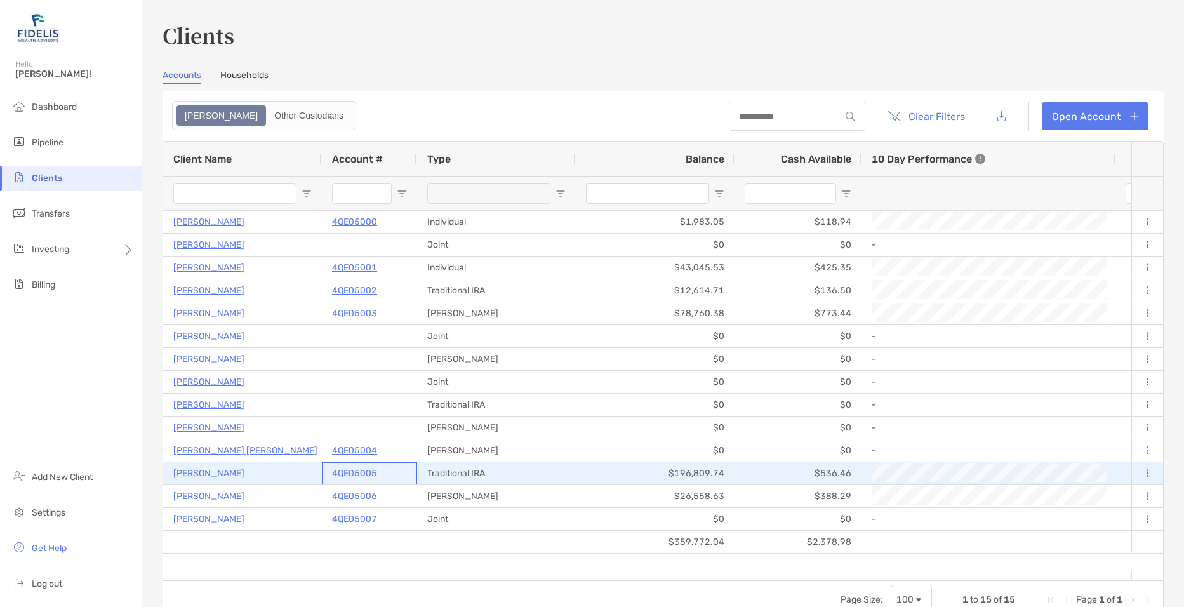
click at [352, 477] on p "4QE05005" at bounding box center [354, 473] width 45 height 16
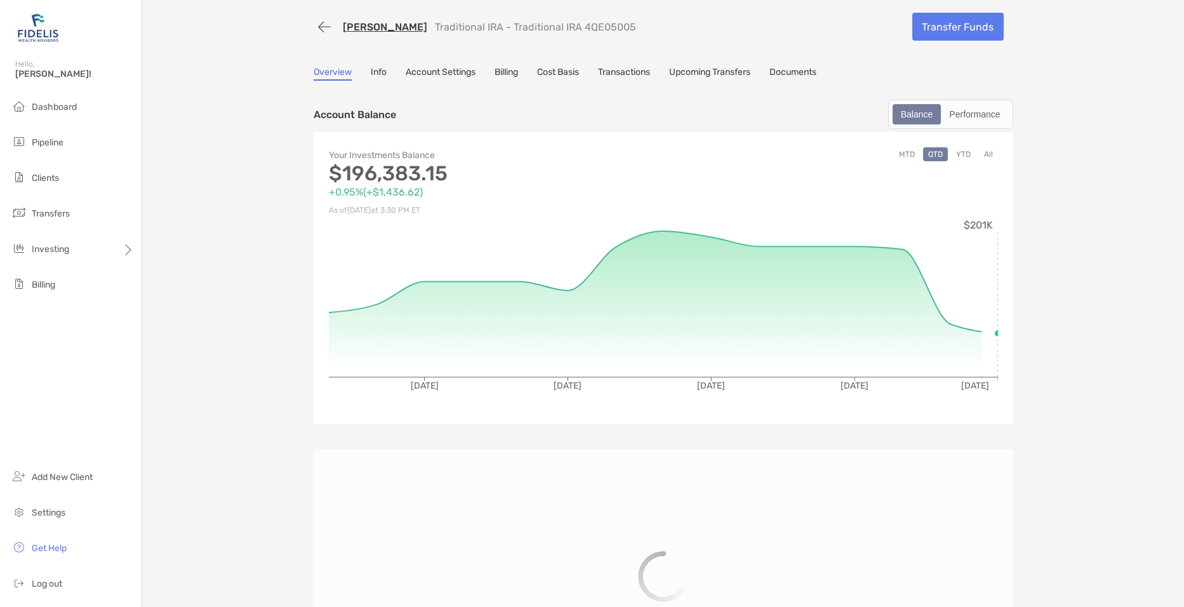
click at [621, 74] on link "Transactions" at bounding box center [624, 74] width 52 height 14
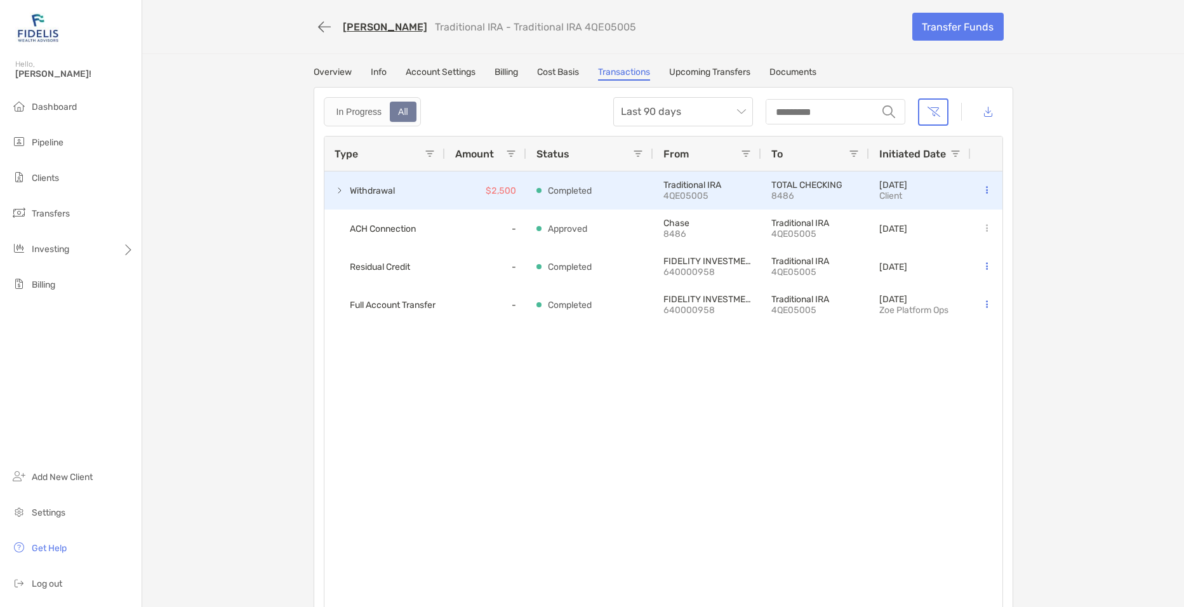
click at [986, 188] on icon at bounding box center [987, 190] width 2 height 8
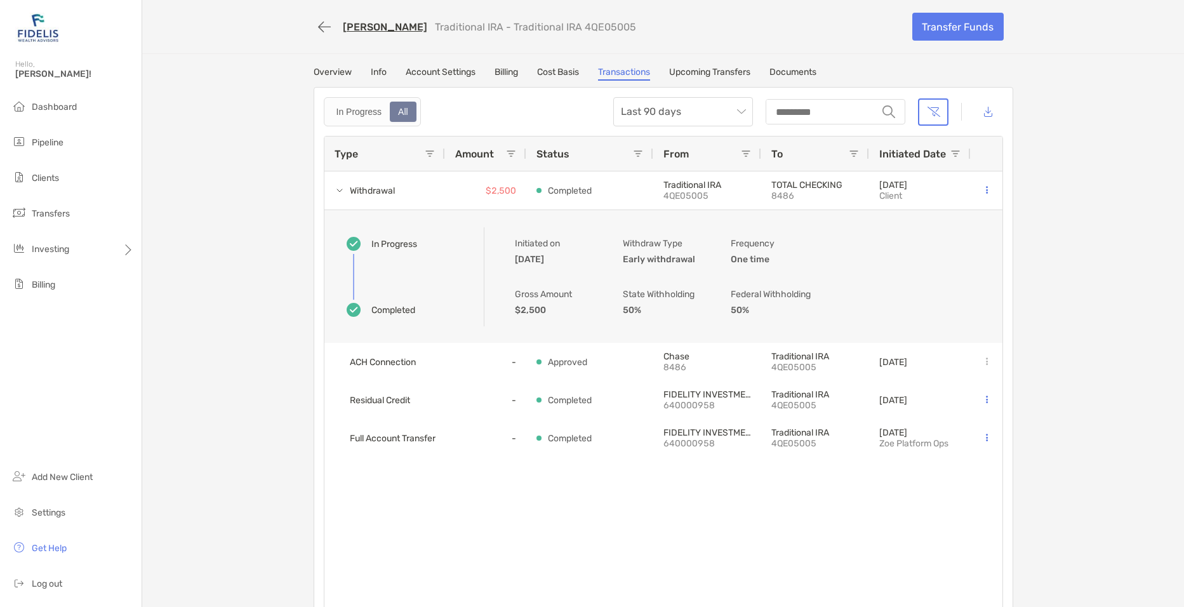
drag, startPoint x: 512, startPoint y: 244, endPoint x: 546, endPoint y: 249, distance: 34.7
click at [546, 249] on p "Initiated on" at bounding box center [553, 243] width 76 height 16
click at [313, 27] on button "button" at bounding box center [324, 26] width 22 height 23
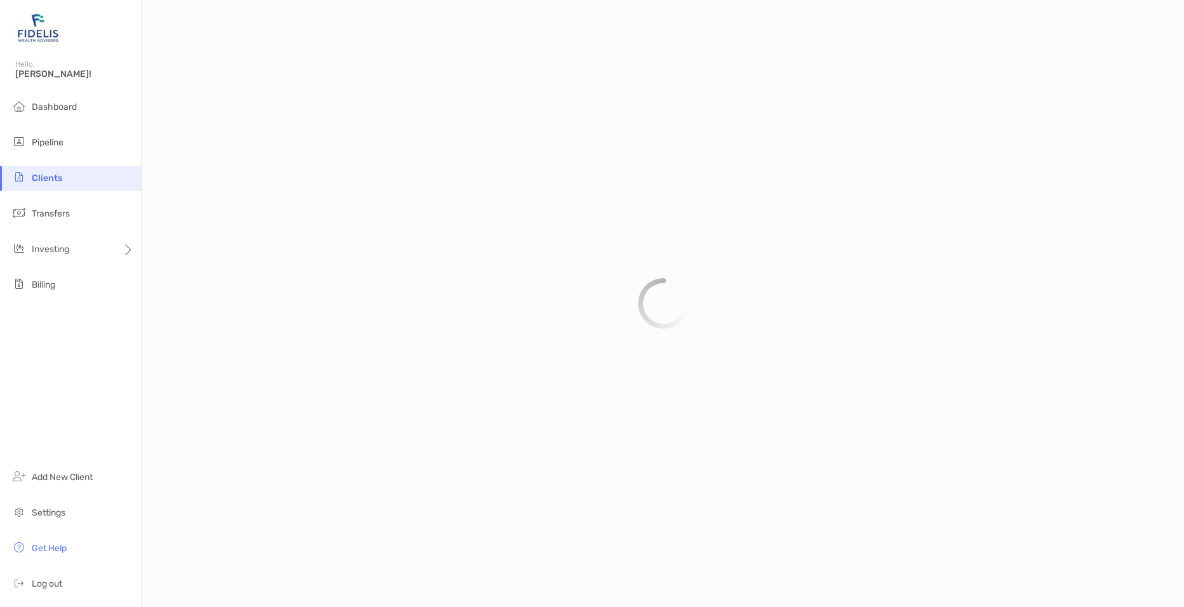
click at [43, 180] on span "Clients" at bounding box center [47, 178] width 30 height 11
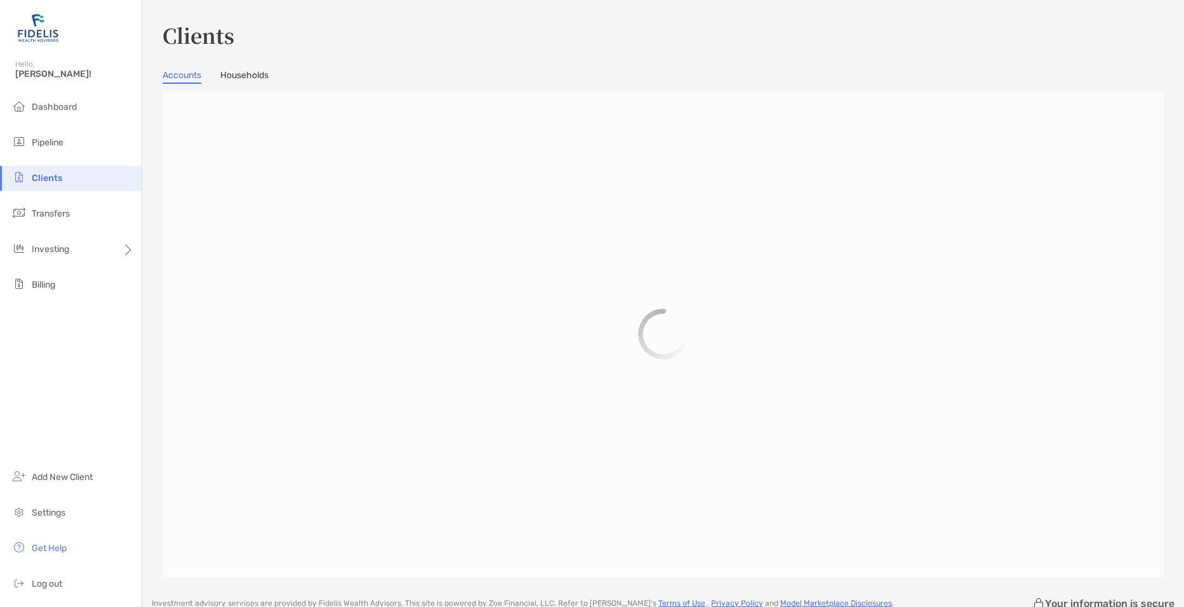
click at [75, 177] on li "Clients" at bounding box center [71, 178] width 142 height 25
click at [46, 180] on span "Clients" at bounding box center [47, 178] width 30 height 11
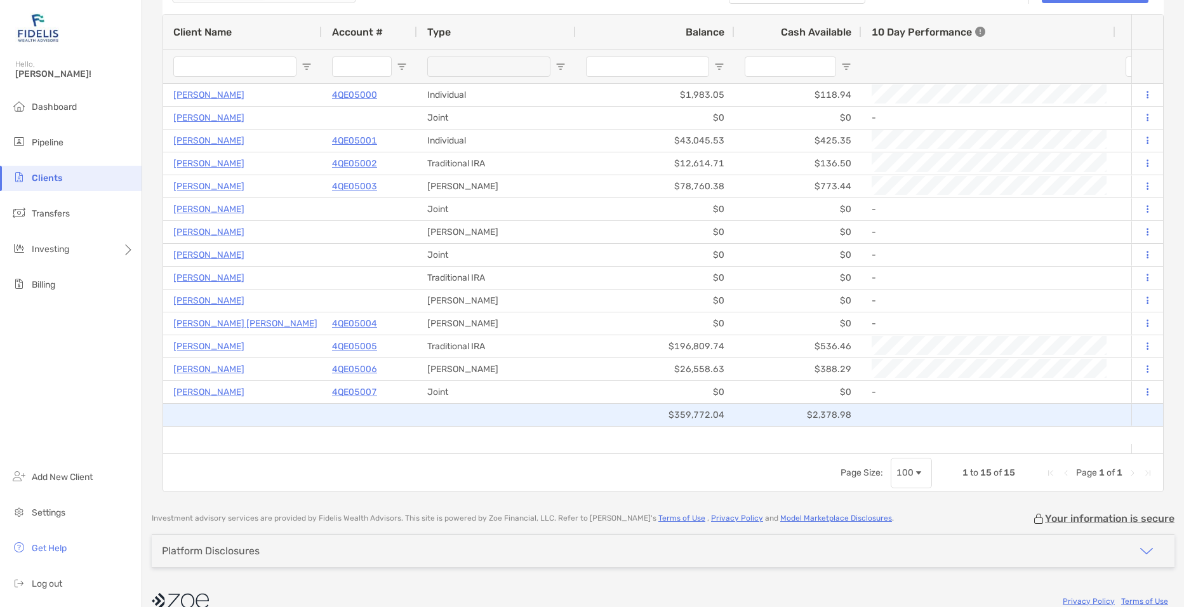
scroll to position [91, 0]
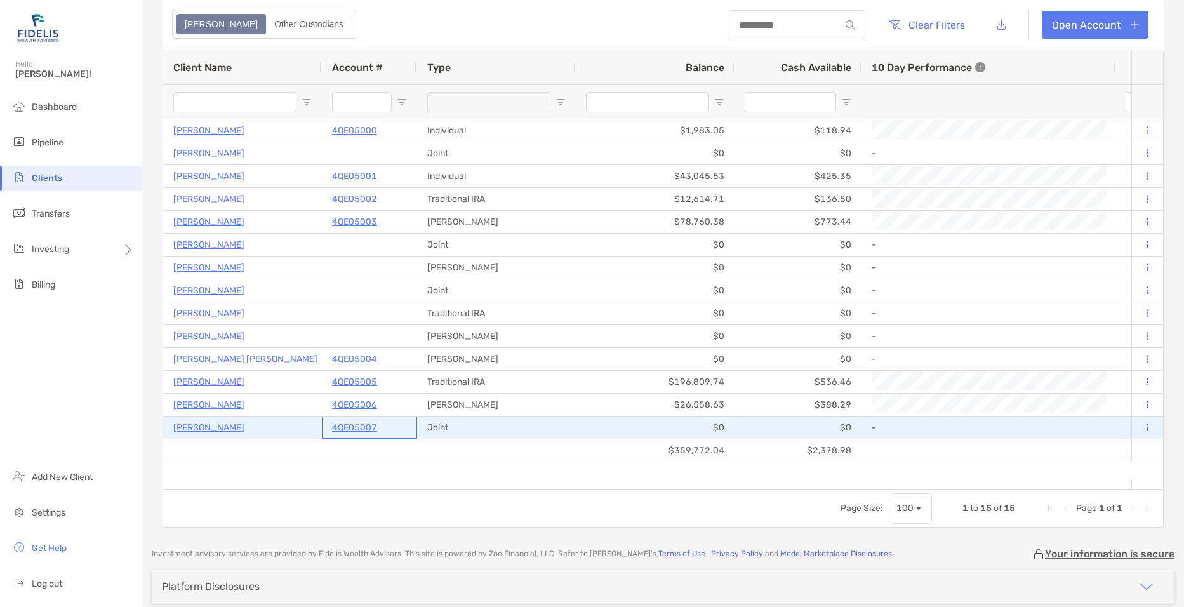
click at [353, 426] on p "4QE05007" at bounding box center [354, 427] width 45 height 16
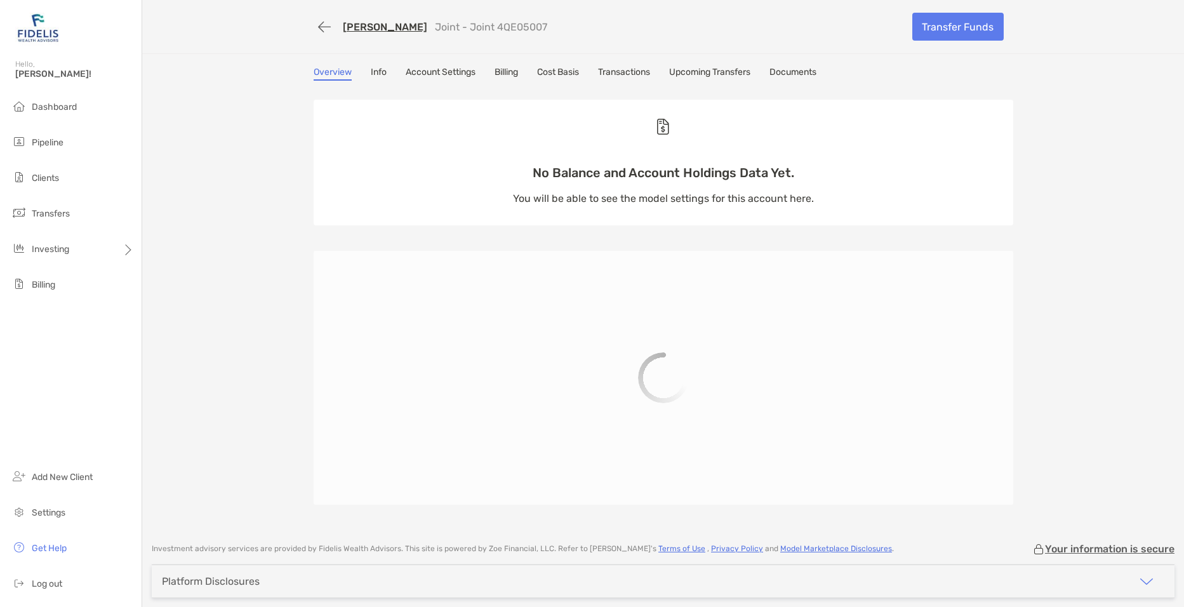
click at [371, 72] on link "Info" at bounding box center [379, 74] width 16 height 14
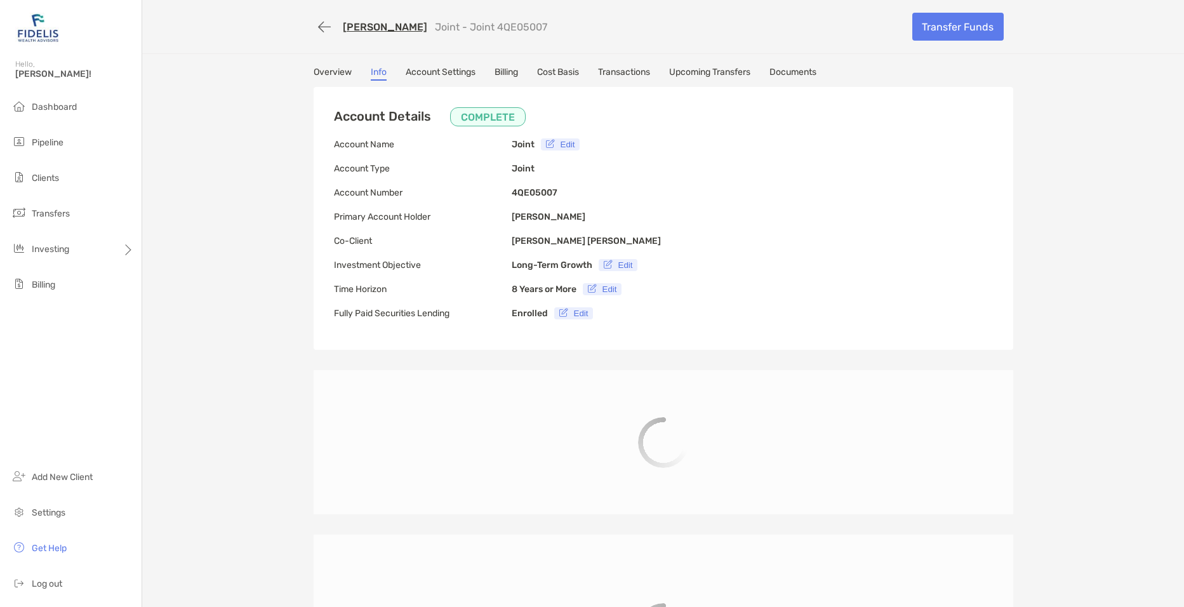
type input "**********"
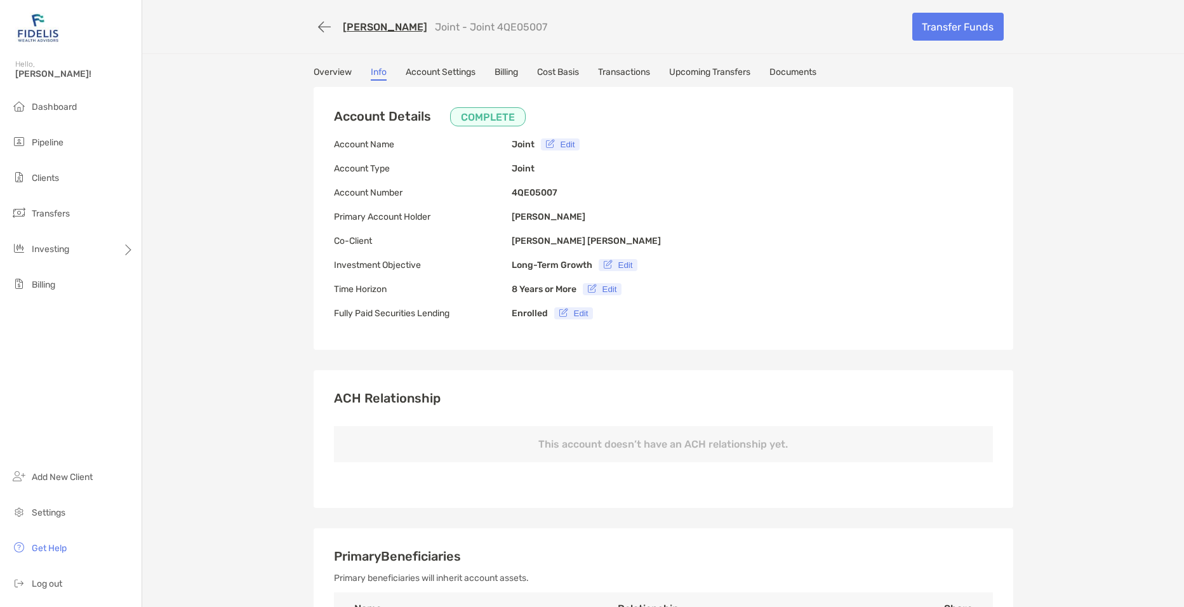
click at [628, 71] on link "Transactions" at bounding box center [624, 74] width 52 height 14
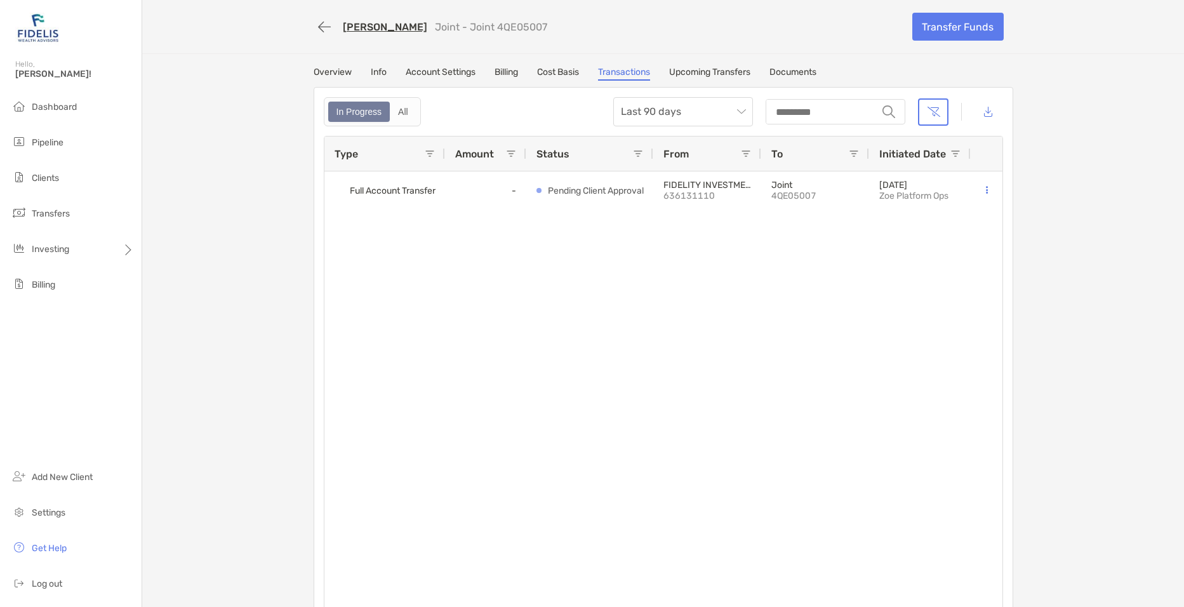
click at [336, 71] on link "Overview" at bounding box center [332, 74] width 38 height 14
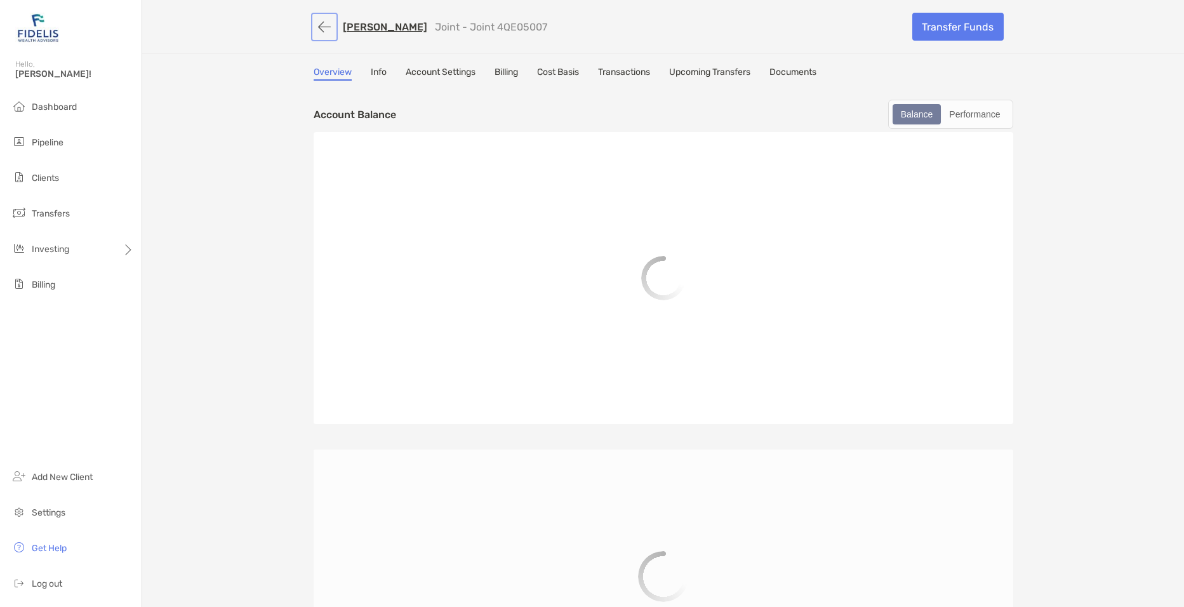
click at [321, 24] on button "button" at bounding box center [324, 26] width 22 height 23
